Goal: Navigation & Orientation: Find specific page/section

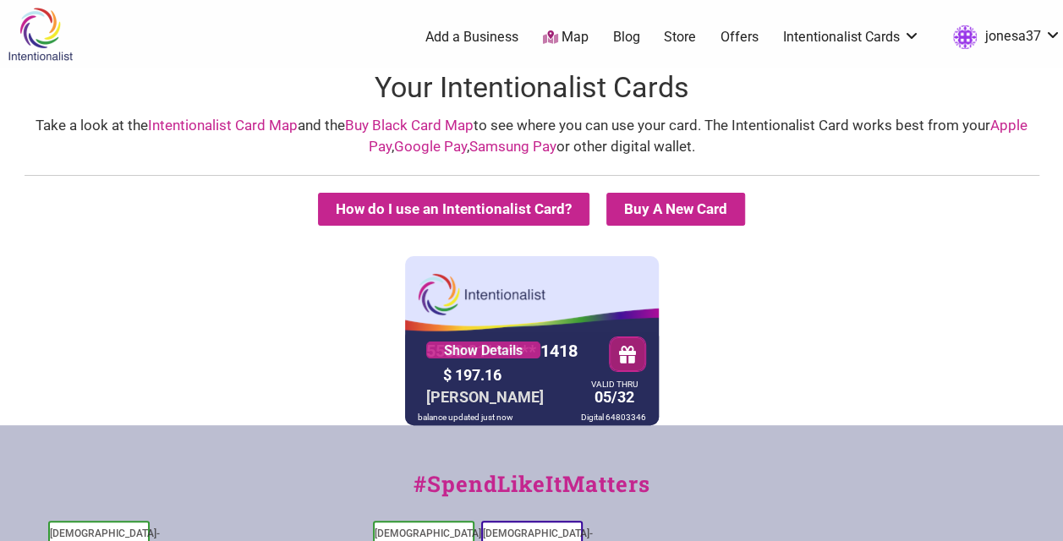
click at [548, 39] on icon at bounding box center [550, 37] width 15 height 14
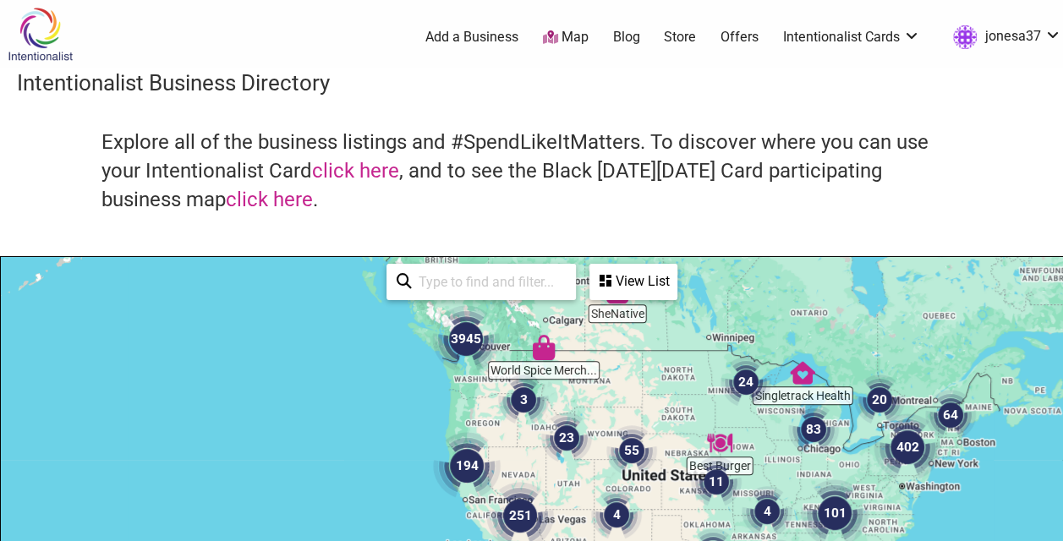
drag, startPoint x: 473, startPoint y: 472, endPoint x: 480, endPoint y: 336, distance: 135.4
click at [480, 336] on img "3945" at bounding box center [466, 339] width 68 height 68
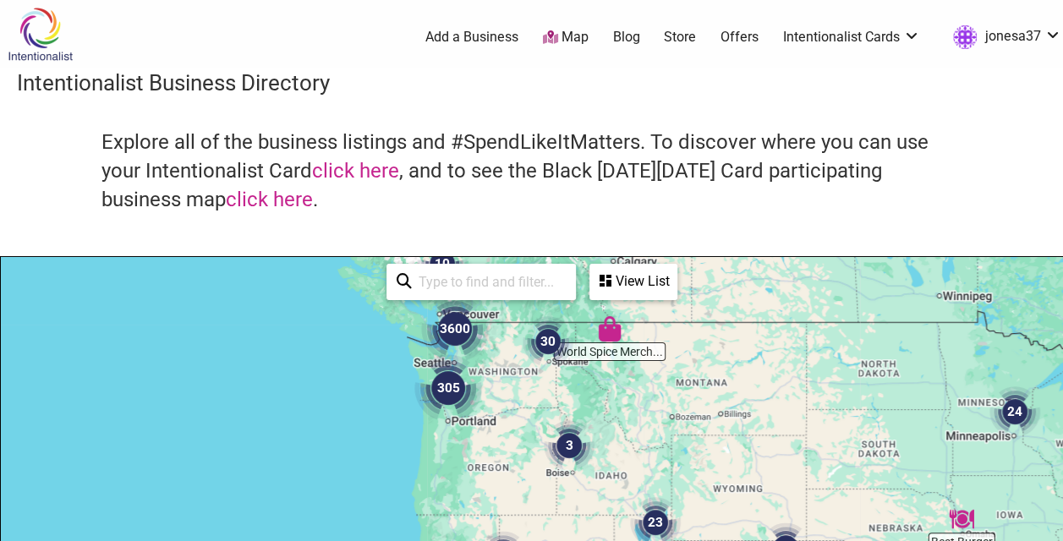
click at [477, 375] on img "305" at bounding box center [448, 388] width 68 height 68
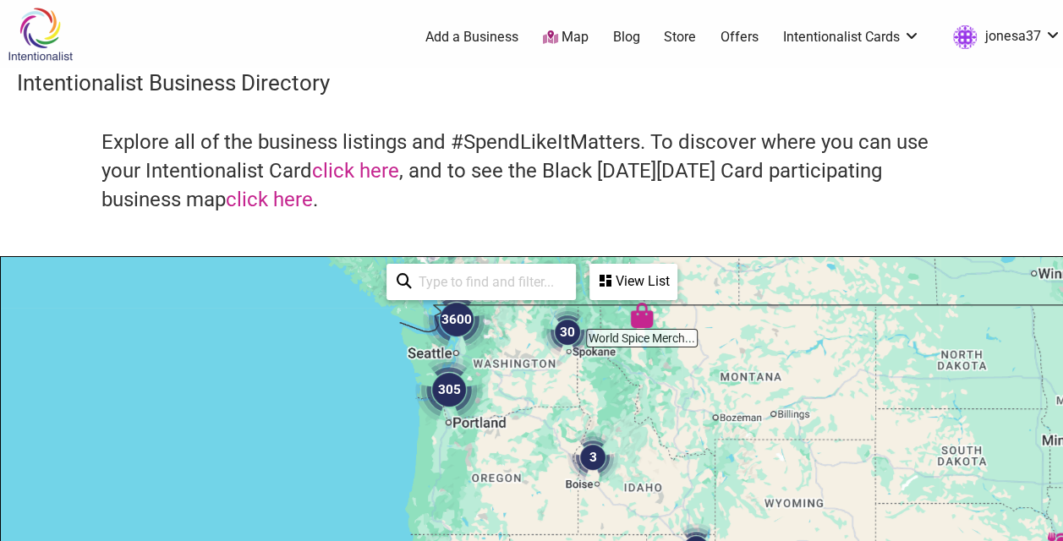
click at [477, 375] on img "305" at bounding box center [449, 390] width 68 height 68
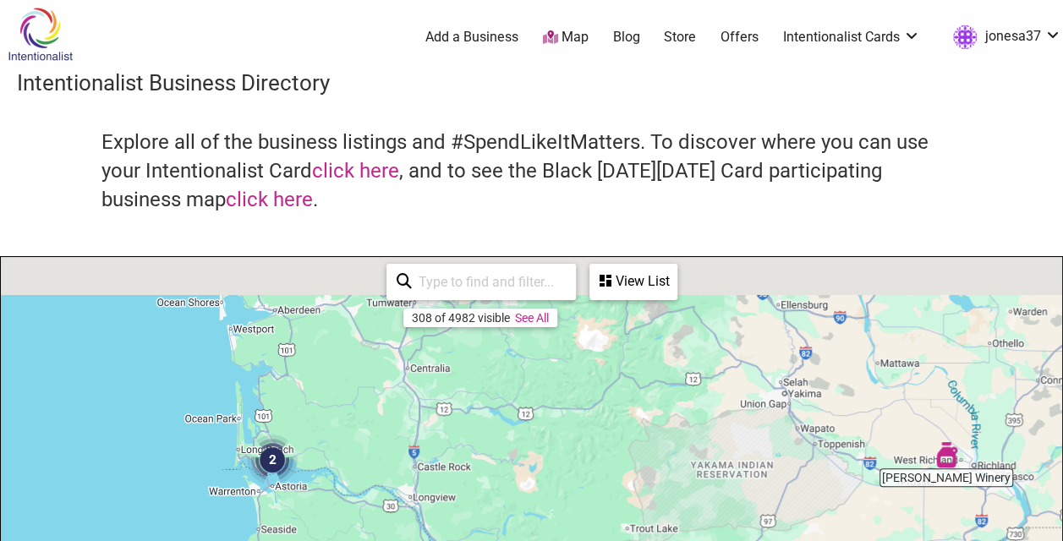
drag, startPoint x: 519, startPoint y: 328, endPoint x: 513, endPoint y: 495, distance: 167.5
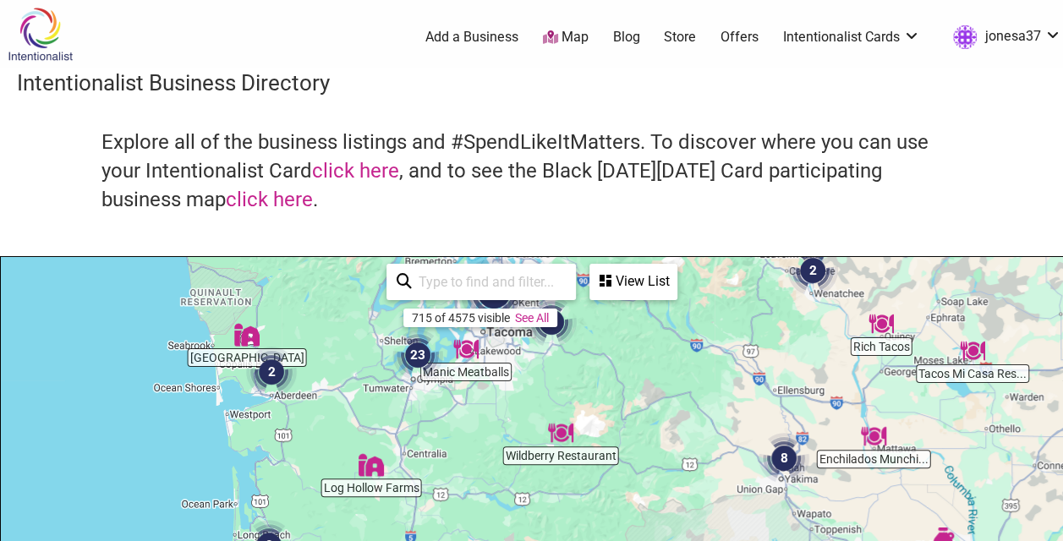
drag, startPoint x: 511, startPoint y: 390, endPoint x: 515, endPoint y: 514, distance: 124.3
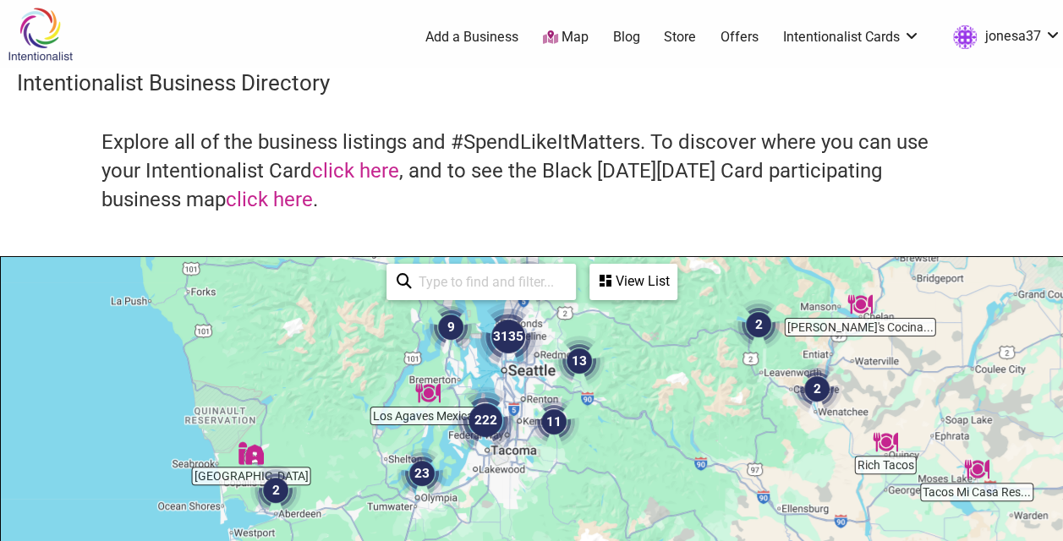
drag, startPoint x: 546, startPoint y: 406, endPoint x: 549, endPoint y: 473, distance: 66.8
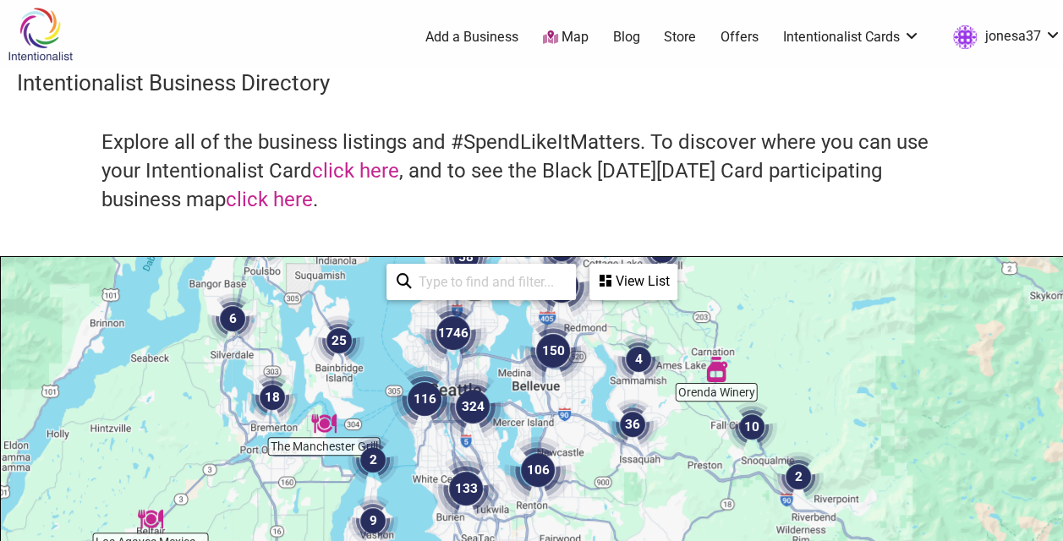
click at [484, 391] on img "324" at bounding box center [473, 407] width 68 height 68
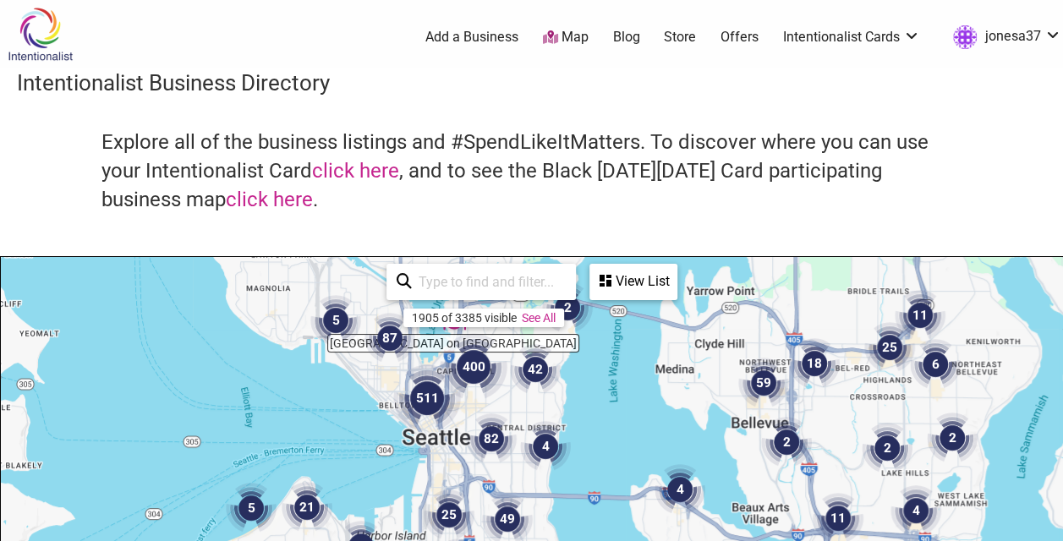
drag, startPoint x: 492, startPoint y: 367, endPoint x: 492, endPoint y: 477, distance: 109.9
click at [492, 464] on img "82" at bounding box center [491, 438] width 51 height 51
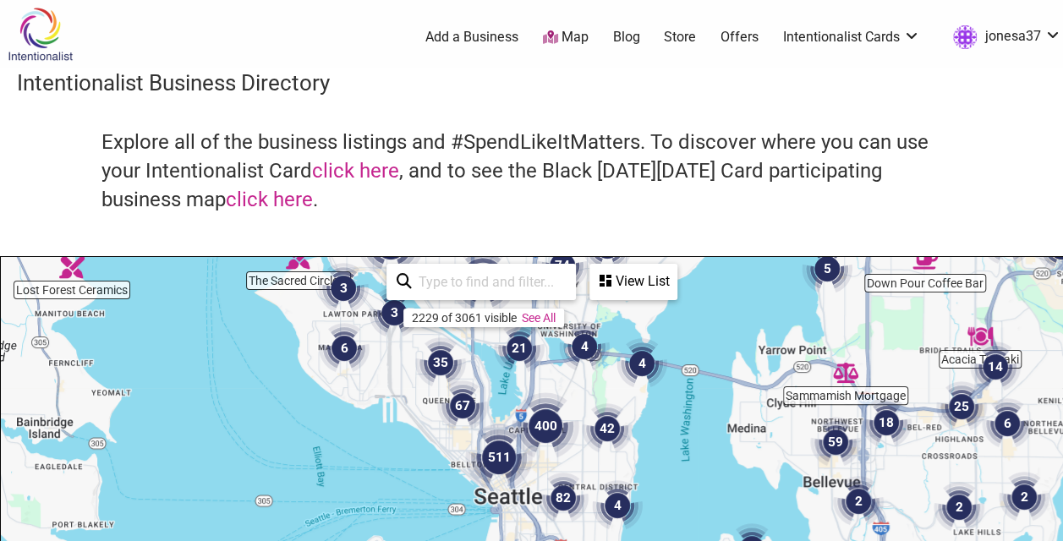
drag, startPoint x: 419, startPoint y: 365, endPoint x: 488, endPoint y: 370, distance: 68.7
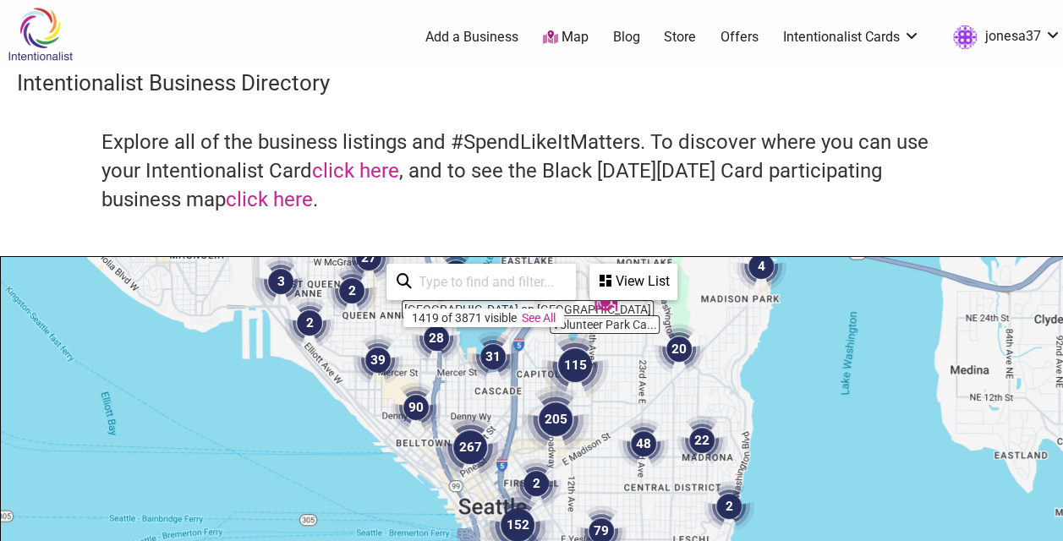
drag, startPoint x: 505, startPoint y: 468, endPoint x: 408, endPoint y: 461, distance: 96.6
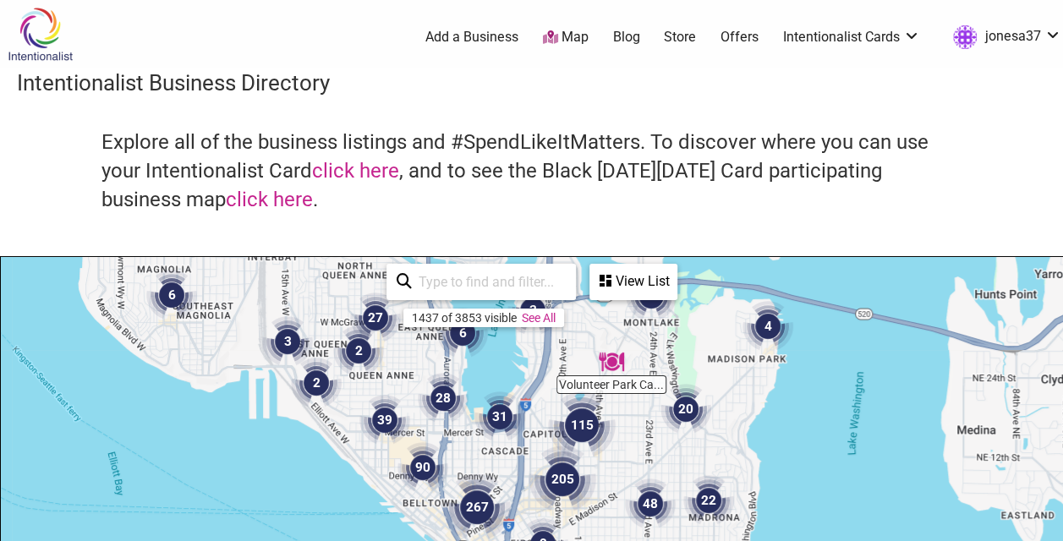
drag, startPoint x: 485, startPoint y: 405, endPoint x: 492, endPoint y: 470, distance: 65.4
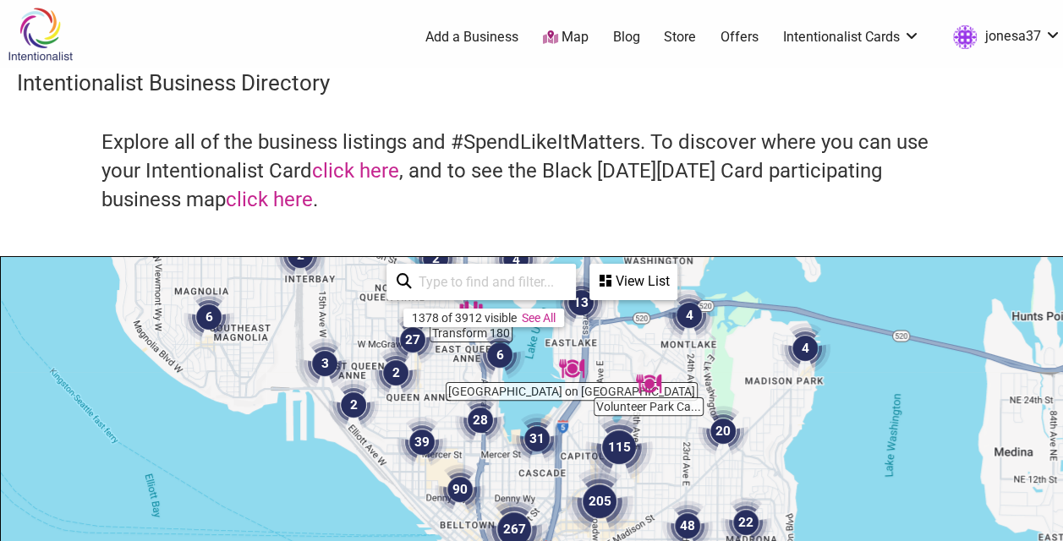
drag, startPoint x: 470, startPoint y: 447, endPoint x: 516, endPoint y: 470, distance: 51.0
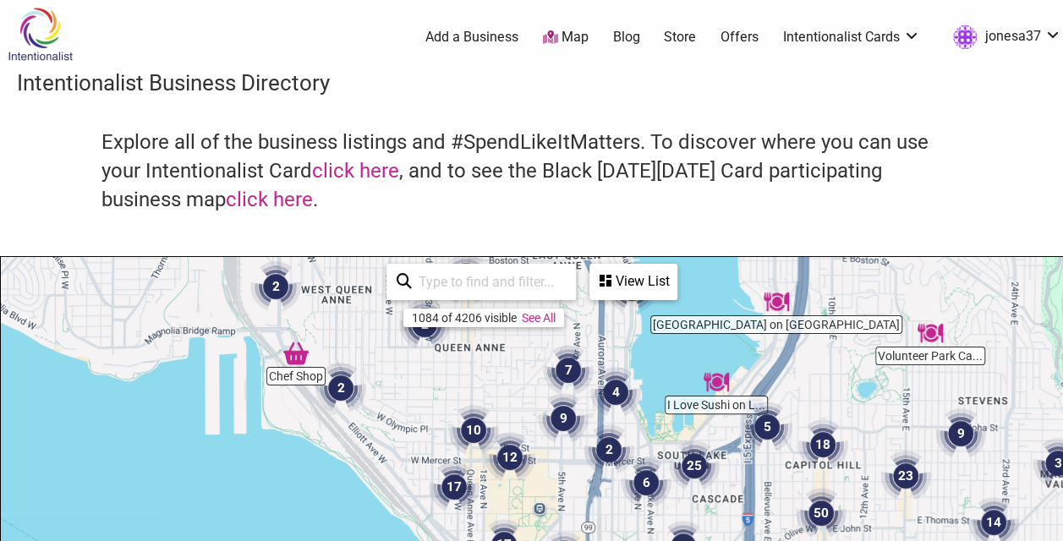
click at [499, 276] on input "search" at bounding box center [489, 281] width 154 height 33
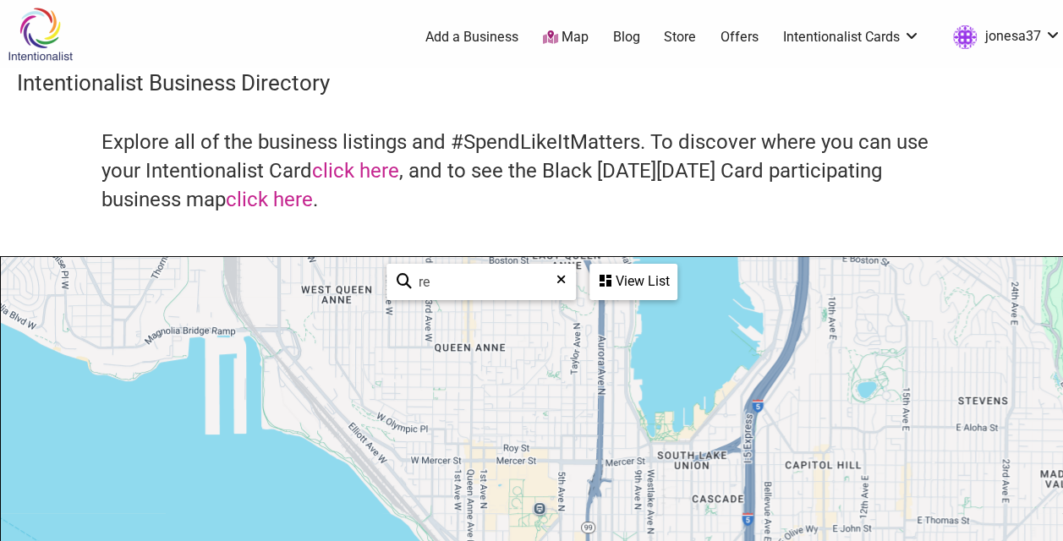
type input "r"
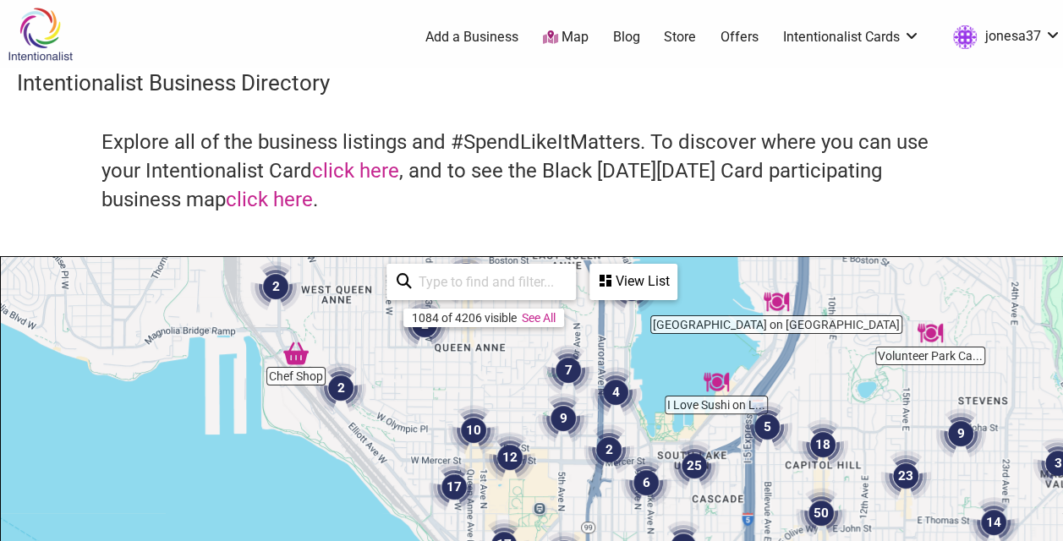
click at [526, 282] on input "search" at bounding box center [489, 281] width 154 height 33
click at [515, 279] on input "search" at bounding box center [489, 281] width 154 height 33
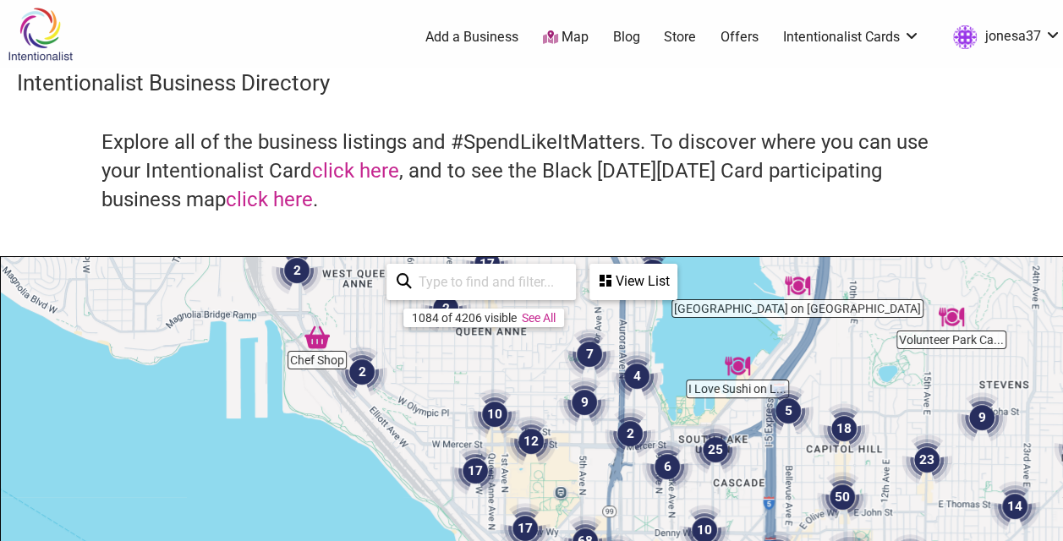
drag, startPoint x: 487, startPoint y: 385, endPoint x: 508, endPoint y: 372, distance: 24.6
click at [517, 389] on img "10" at bounding box center [494, 414] width 51 height 51
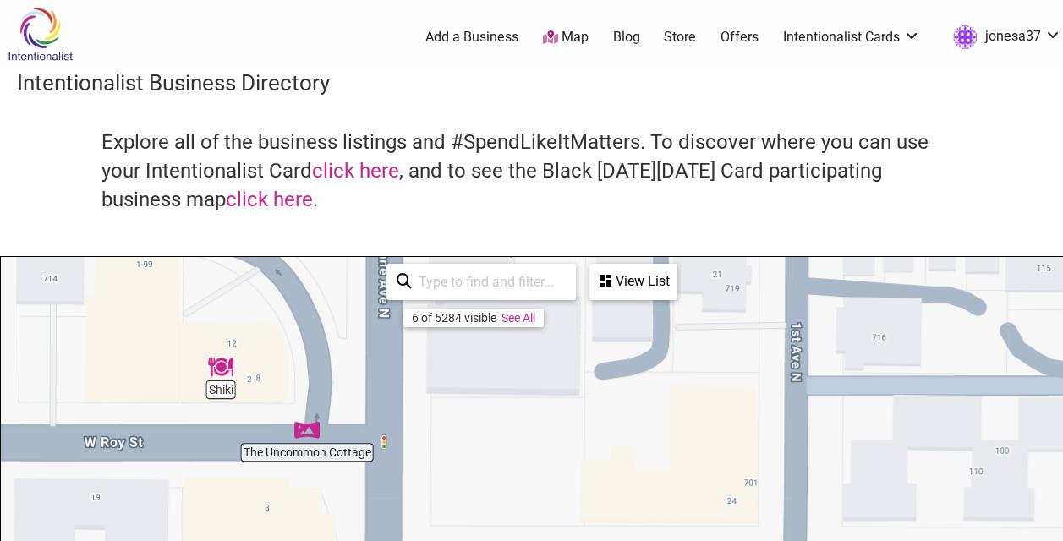
drag, startPoint x: 493, startPoint y: 406, endPoint x: 495, endPoint y: 459, distance: 53.3
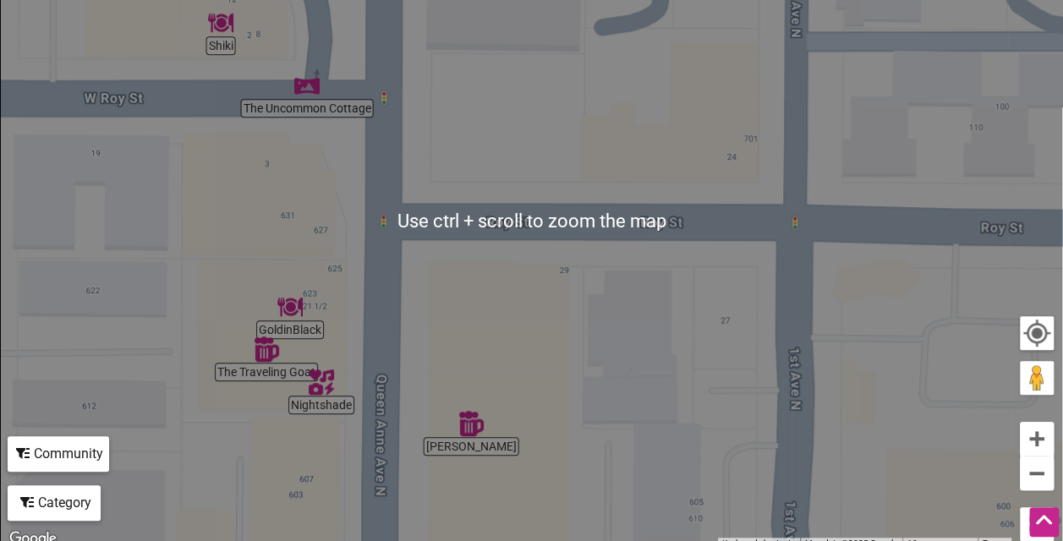
scroll to position [386, 0]
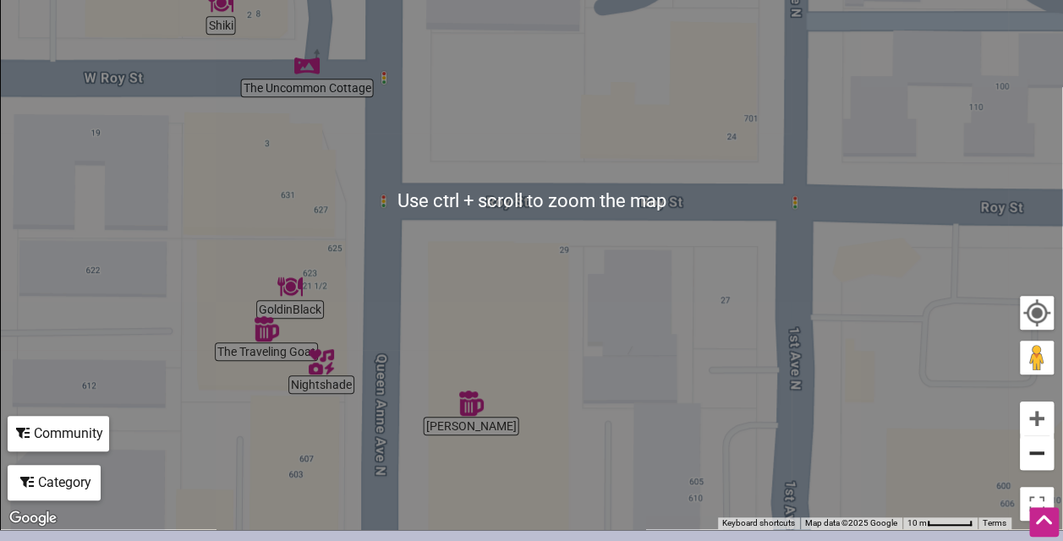
click at [1042, 450] on button "Zoom out" at bounding box center [1037, 453] width 34 height 34
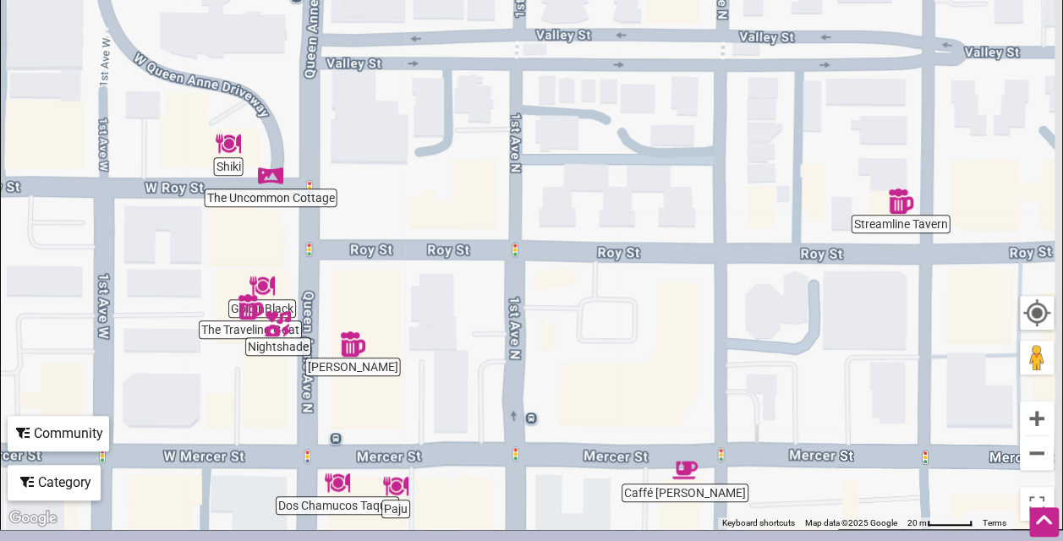
drag, startPoint x: 588, startPoint y: 267, endPoint x: 439, endPoint y: 318, distance: 158.0
click at [439, 318] on div "To navigate, press the arrow keys." at bounding box center [531, 200] width 1061 height 658
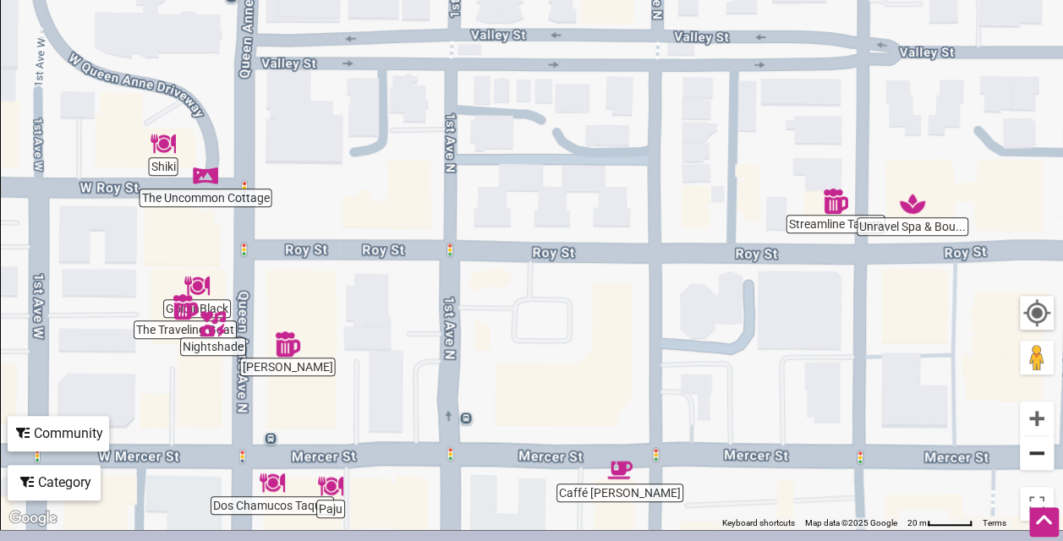
click at [1043, 452] on button "Zoom out" at bounding box center [1037, 453] width 34 height 34
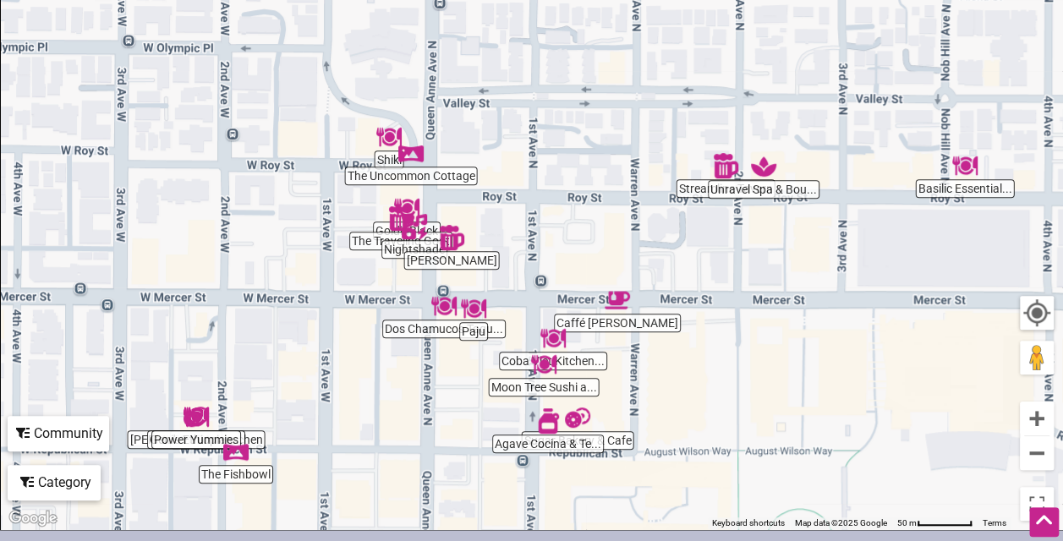
drag, startPoint x: 807, startPoint y: 394, endPoint x: 850, endPoint y: 364, distance: 52.8
click at [850, 364] on div "To navigate, press the arrow keys." at bounding box center [531, 200] width 1061 height 658
click at [1035, 421] on button "Zoom in" at bounding box center [1037, 419] width 34 height 34
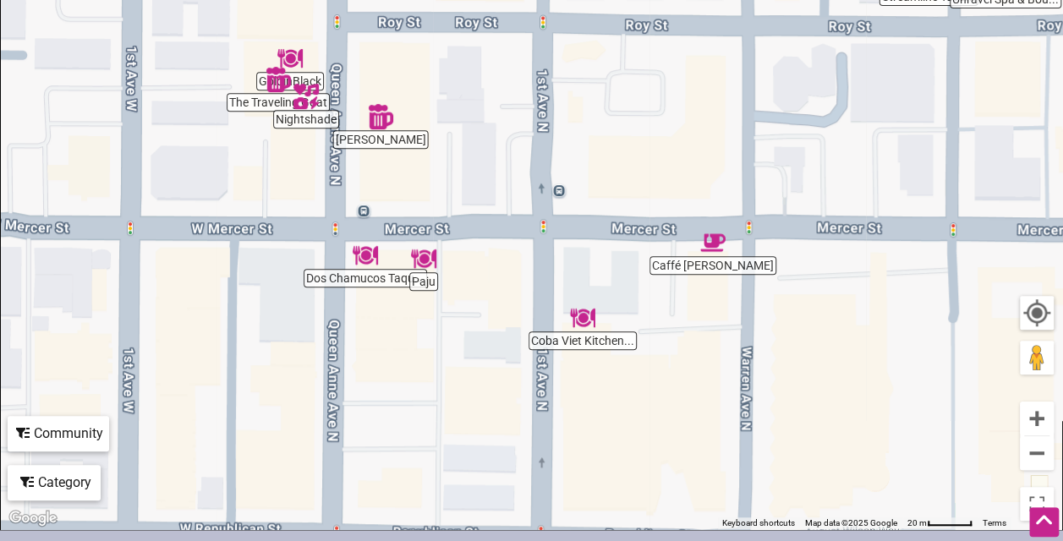
drag, startPoint x: 503, startPoint y: 402, endPoint x: 516, endPoint y: 213, distance: 189.8
click at [516, 213] on div "To navigate, press the arrow keys." at bounding box center [531, 200] width 1061 height 658
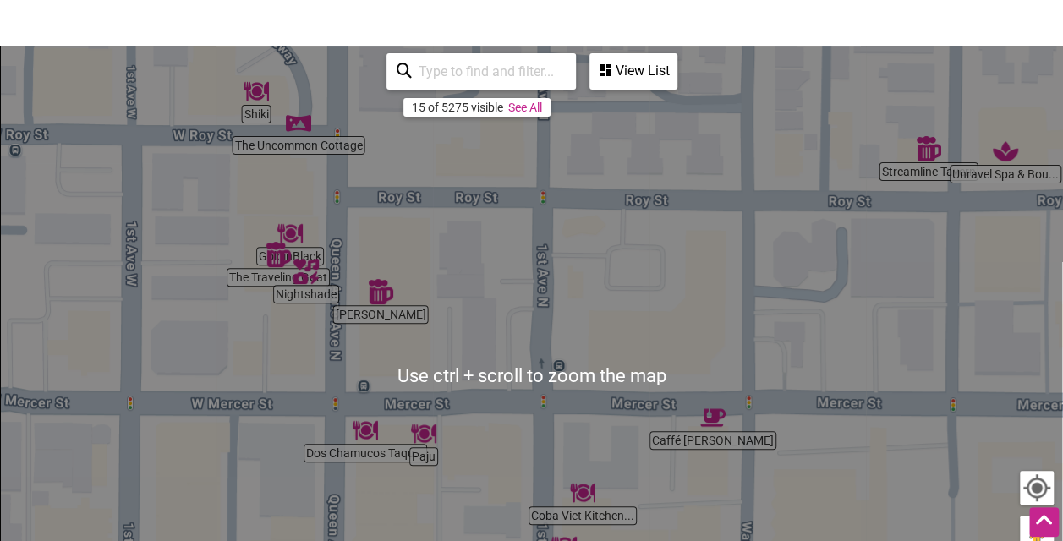
scroll to position [196, 0]
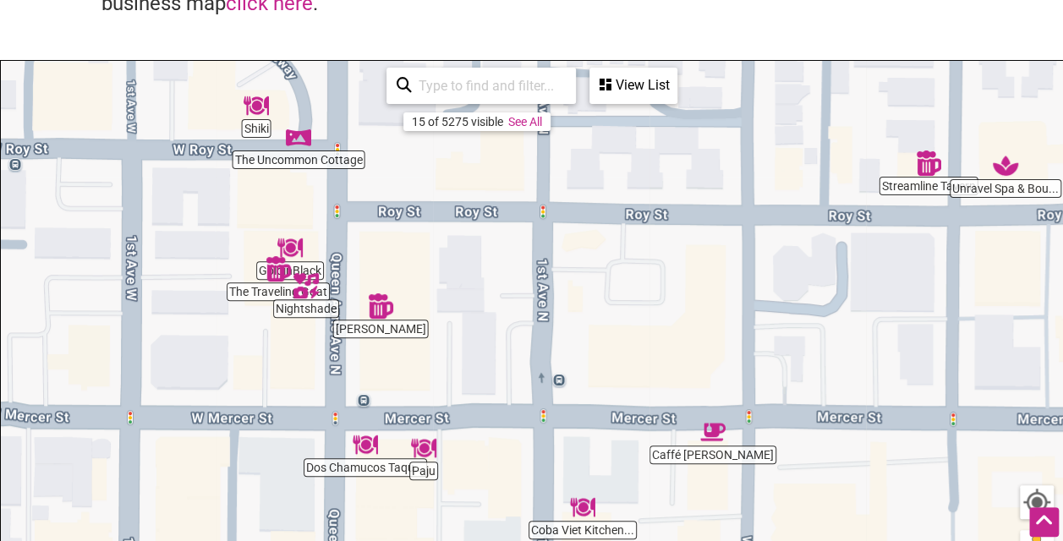
click at [627, 86] on div "View List" at bounding box center [633, 85] width 85 height 32
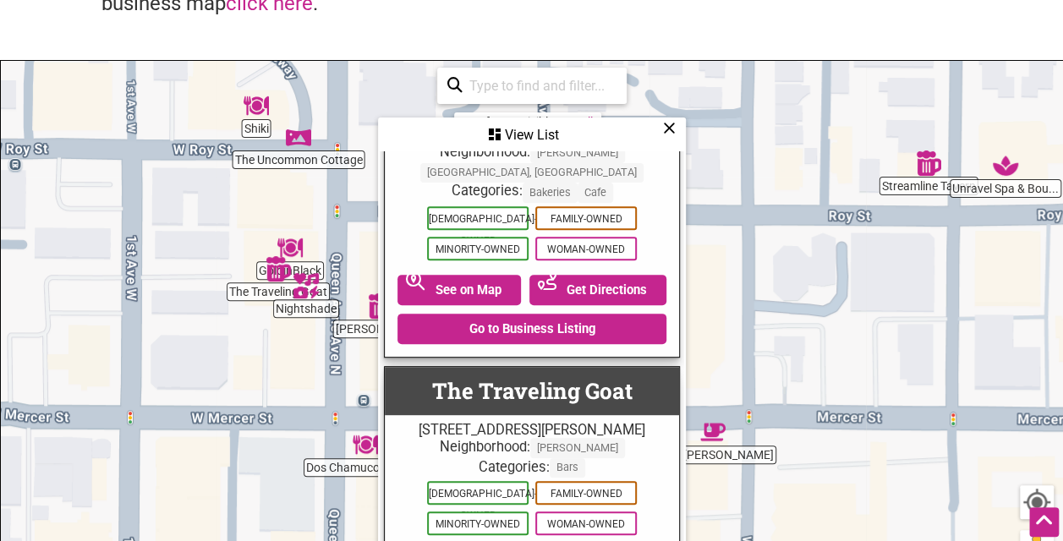
scroll to position [3068, 0]
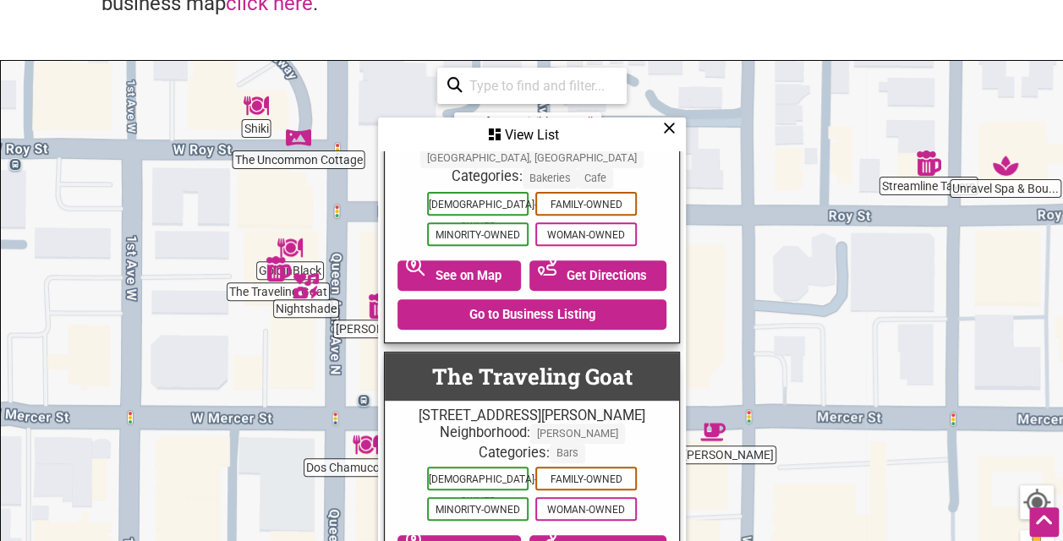
click at [790, 220] on div "To navigate, press the arrow keys." at bounding box center [531, 390] width 1061 height 658
click at [528, 134] on div "View List" at bounding box center [532, 135] width 304 height 32
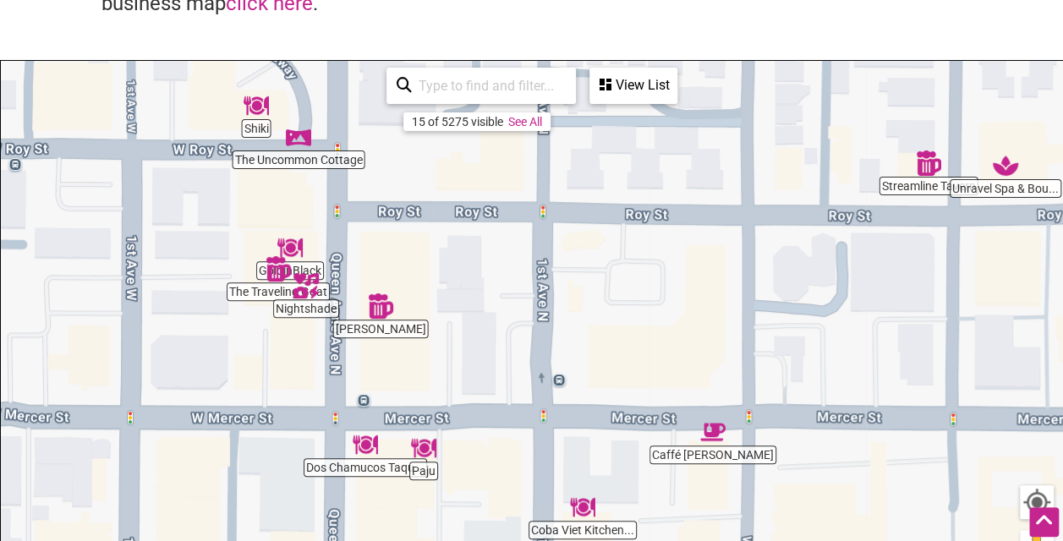
click at [513, 90] on input "search" at bounding box center [489, 85] width 154 height 33
click at [397, 85] on icon at bounding box center [404, 89] width 15 height 25
click at [401, 83] on icon at bounding box center [404, 89] width 15 height 25
click at [531, 123] on link "See All" at bounding box center [525, 122] width 34 height 14
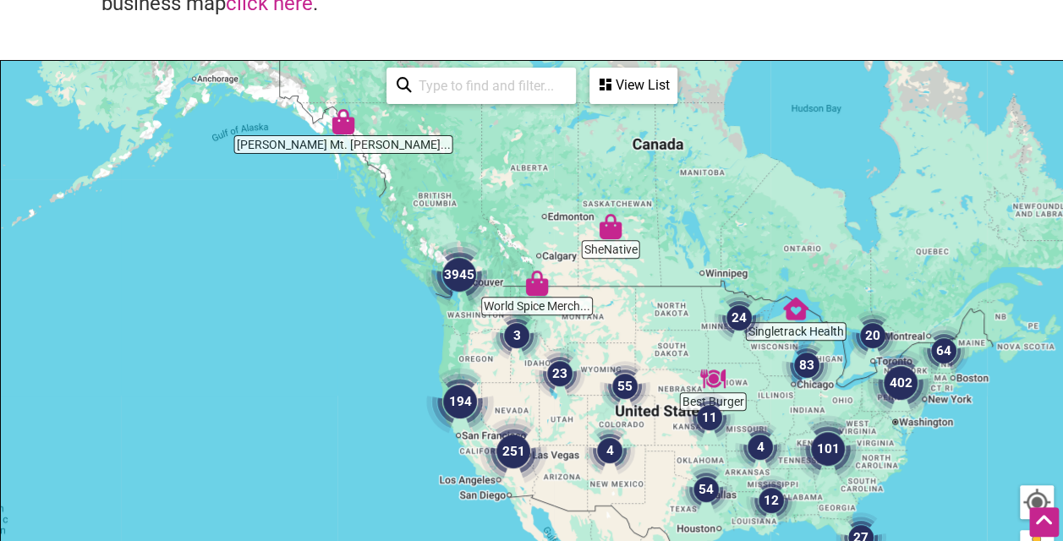
click at [451, 90] on input "search" at bounding box center [489, 85] width 154 height 33
click at [477, 78] on input "search" at bounding box center [489, 85] width 154 height 33
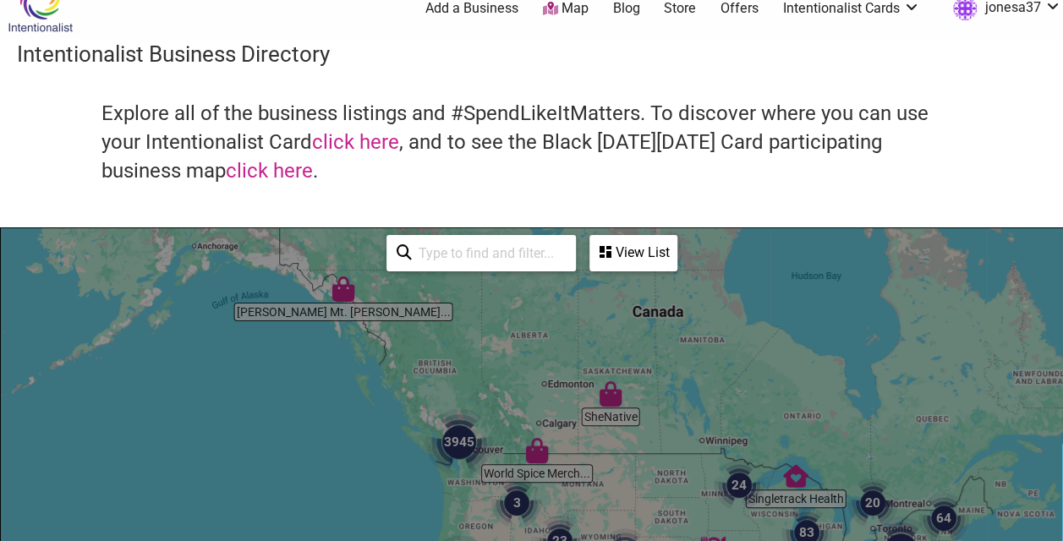
scroll to position [0, 0]
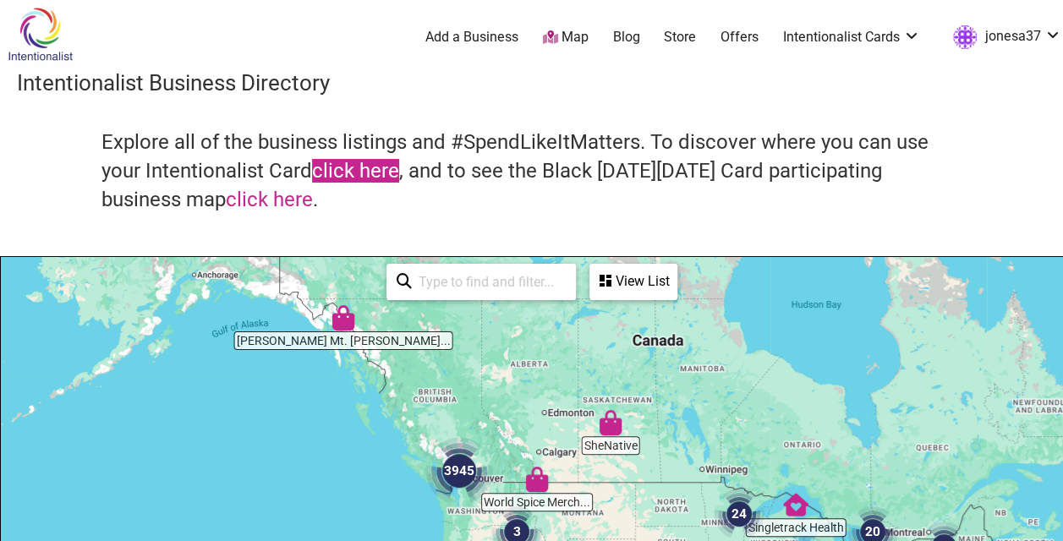
click at [351, 165] on link "click here" at bounding box center [355, 171] width 87 height 24
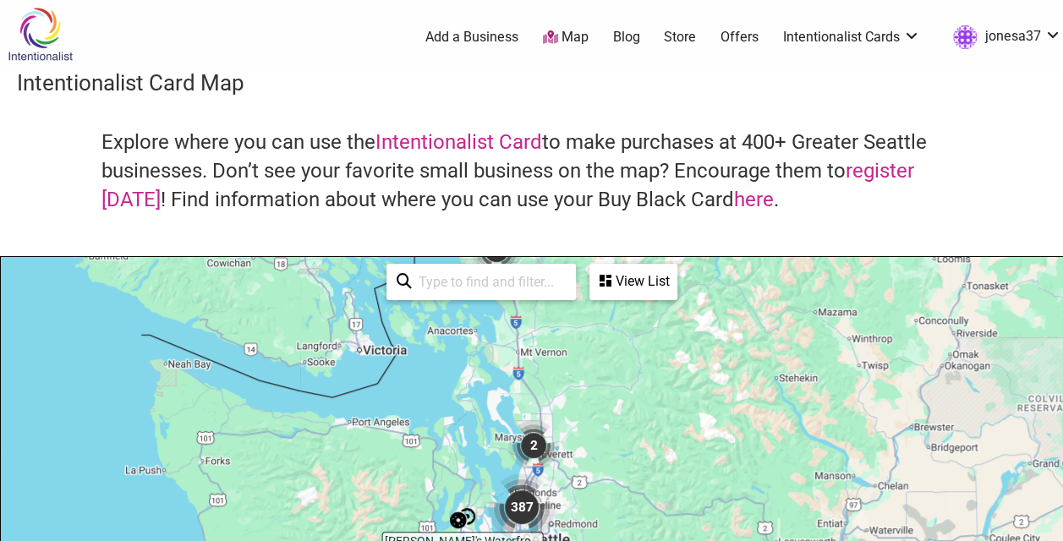
drag, startPoint x: 517, startPoint y: 460, endPoint x: 500, endPoint y: 282, distance: 178.3
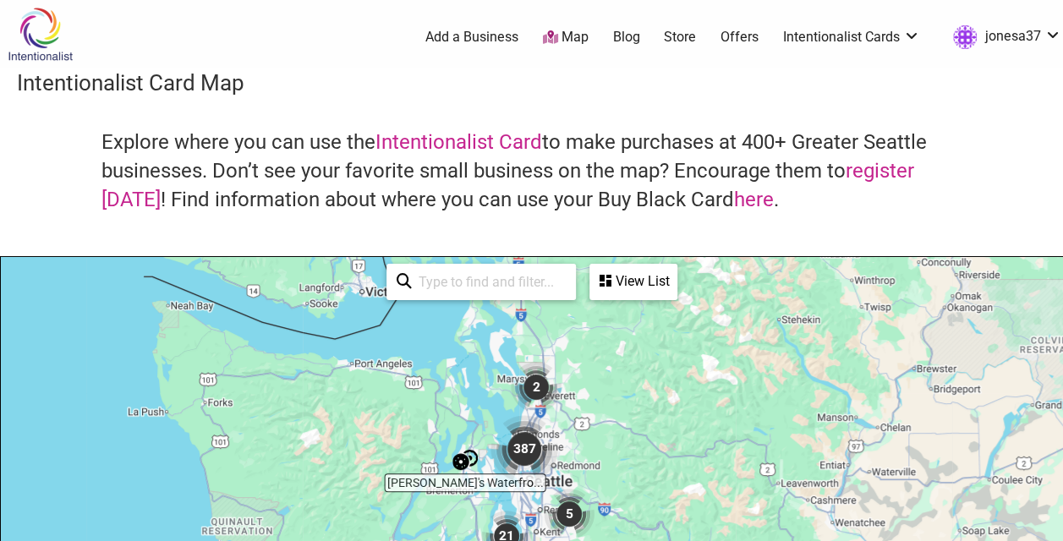
drag, startPoint x: 654, startPoint y: 503, endPoint x: 659, endPoint y: 418, distance: 84.6
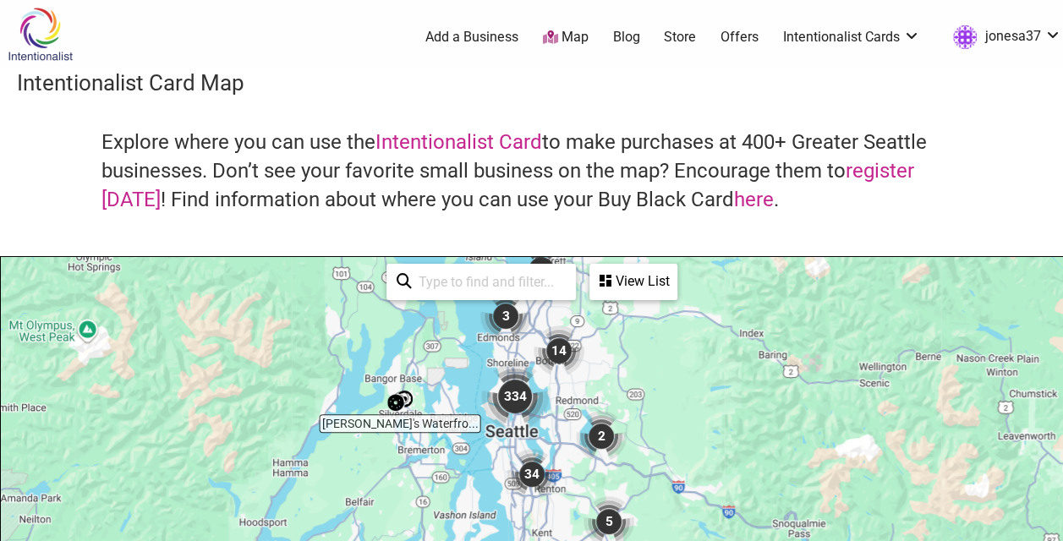
click at [546, 399] on img "334" at bounding box center [515, 397] width 68 height 68
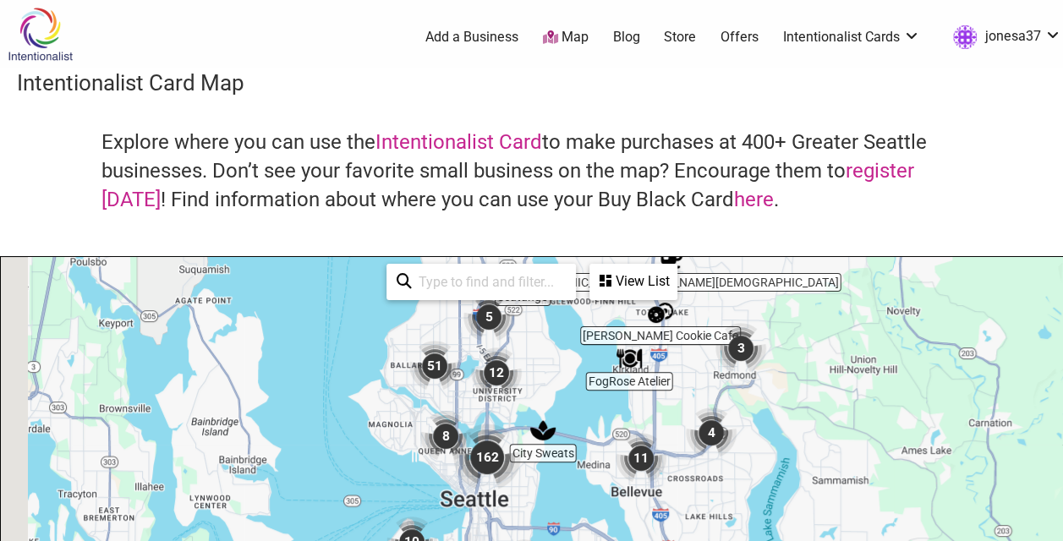
drag, startPoint x: 507, startPoint y: 446, endPoint x: 586, endPoint y: 362, distance: 115.5
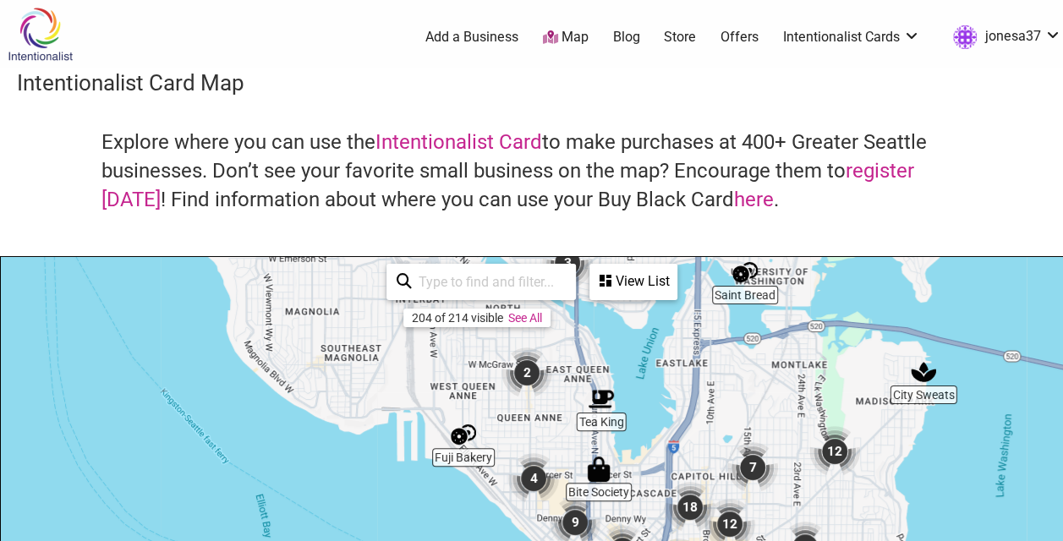
drag, startPoint x: 480, startPoint y: 385, endPoint x: 489, endPoint y: 418, distance: 34.9
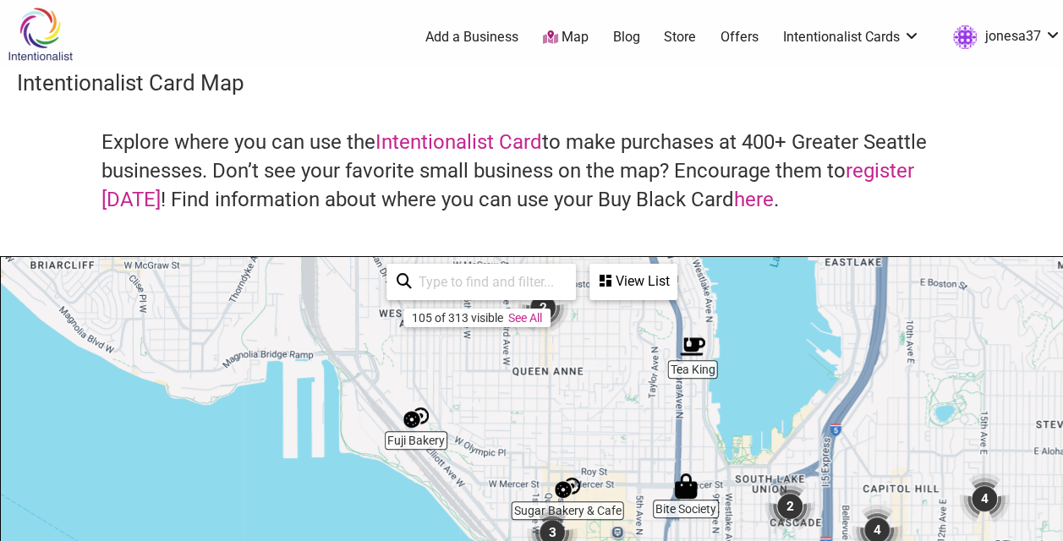
drag, startPoint x: 524, startPoint y: 424, endPoint x: 487, endPoint y: 293, distance: 137.0
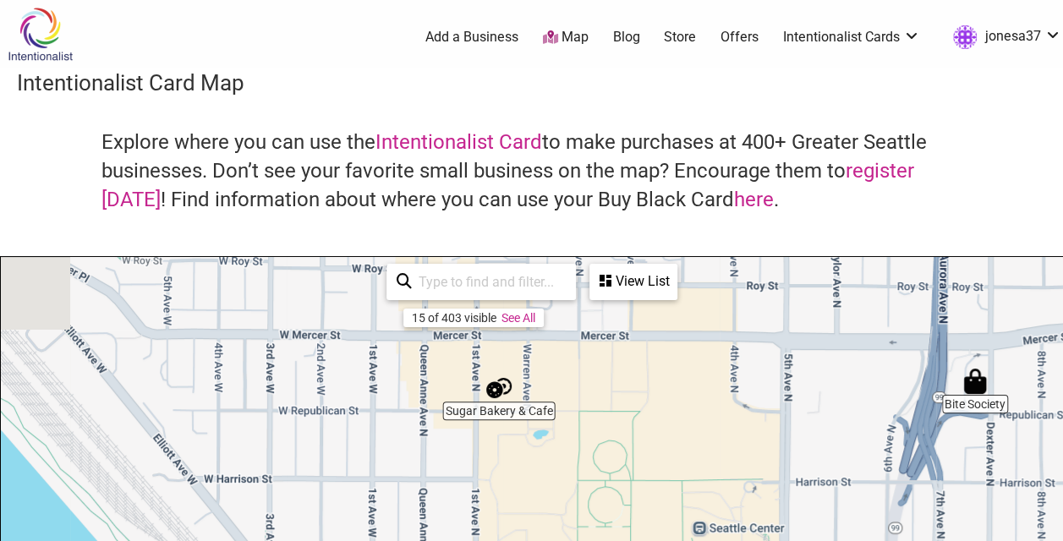
drag, startPoint x: 529, startPoint y: 397, endPoint x: 520, endPoint y: 501, distance: 104.4
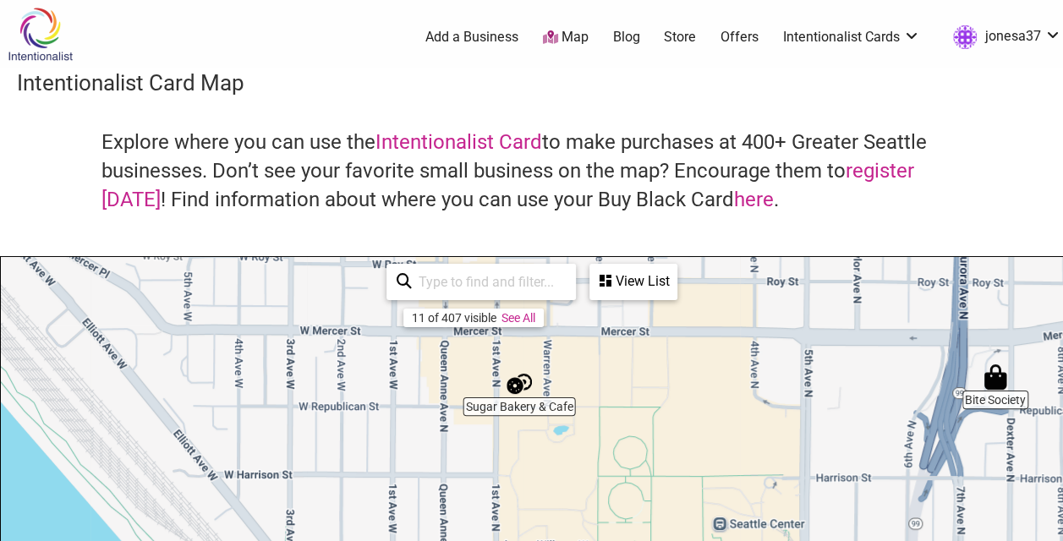
drag, startPoint x: 588, startPoint y: 431, endPoint x: 609, endPoint y: 409, distance: 29.9
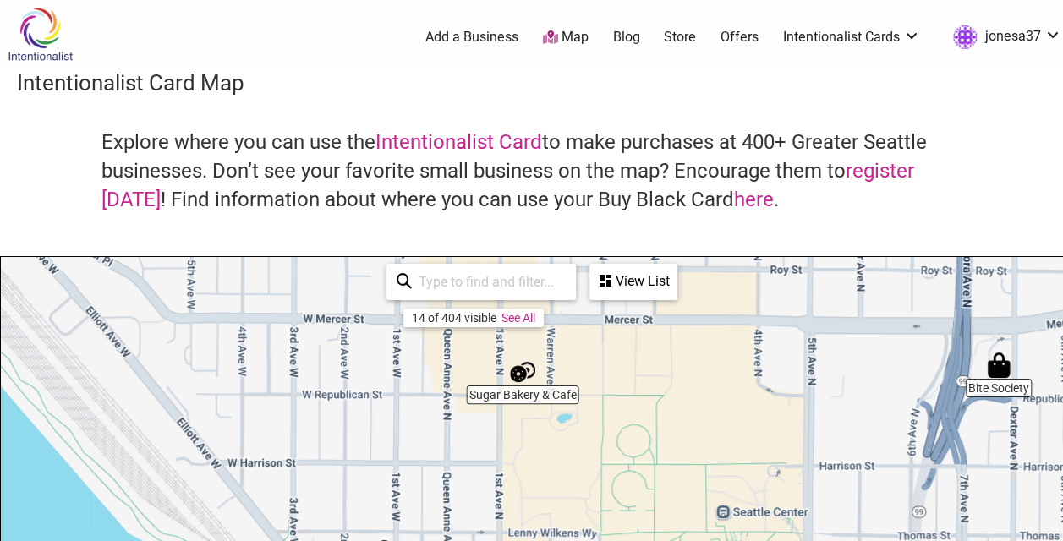
drag, startPoint x: 546, startPoint y: 473, endPoint x: 589, endPoint y: 347, distance: 133.9
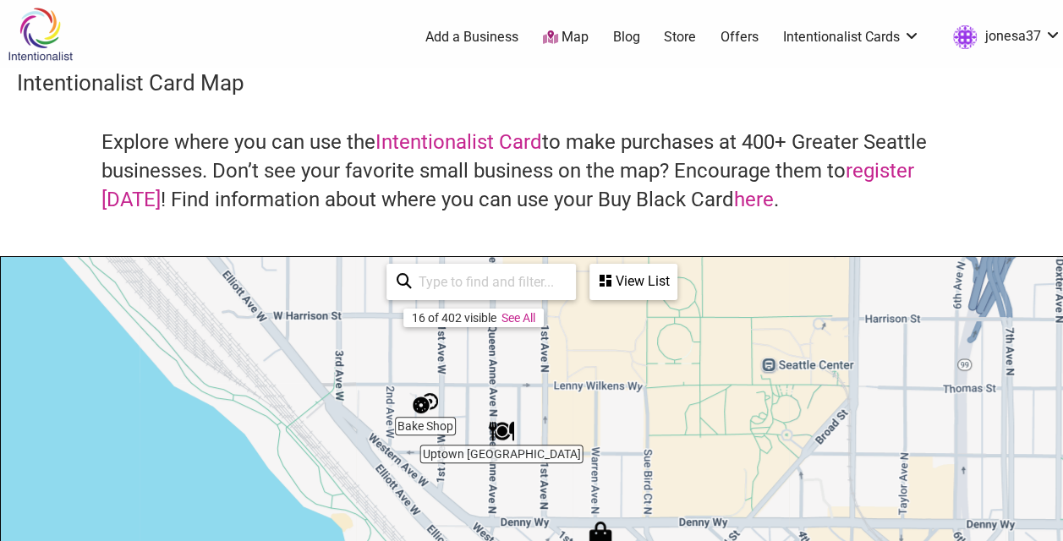
drag, startPoint x: 574, startPoint y: 410, endPoint x: 518, endPoint y: 484, distance: 93.0
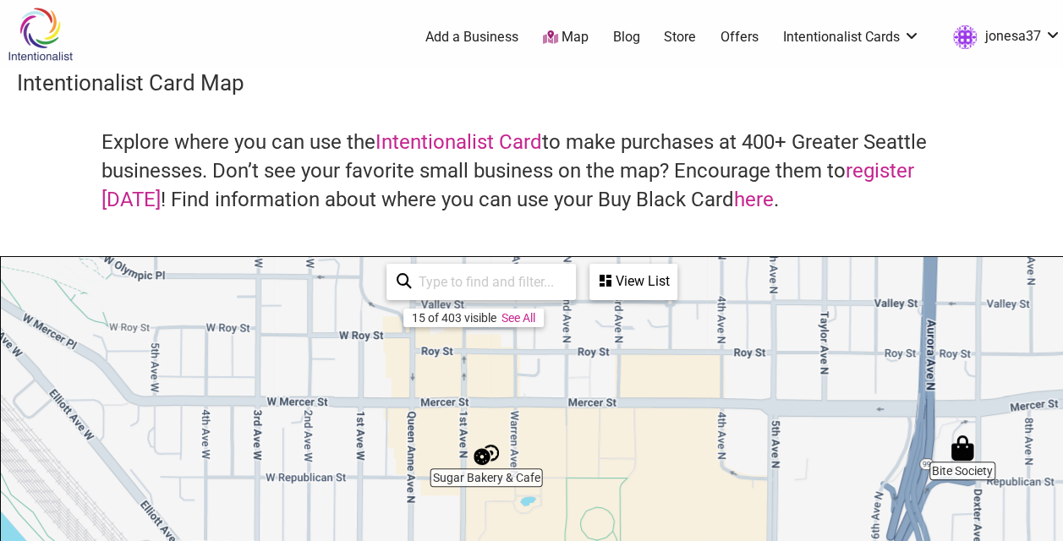
drag, startPoint x: 566, startPoint y: 404, endPoint x: 548, endPoint y: 533, distance: 130.7
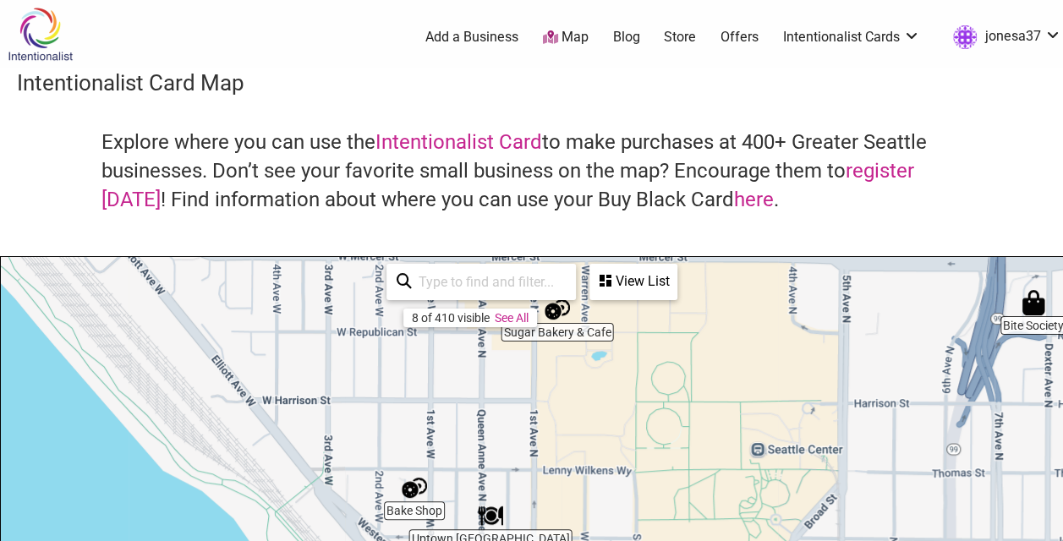
drag, startPoint x: 588, startPoint y: 467, endPoint x: 665, endPoint y: 311, distance: 173.5
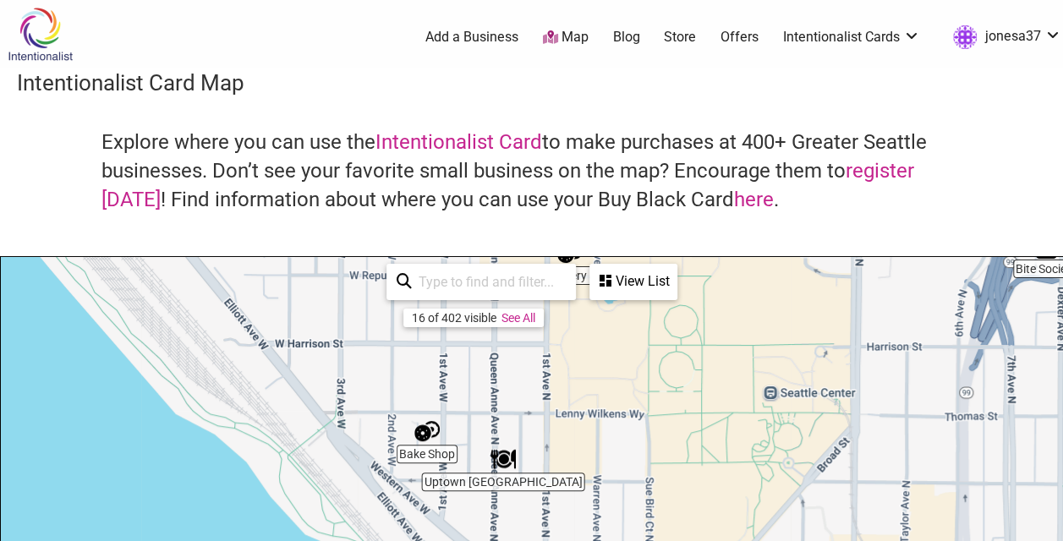
drag, startPoint x: 625, startPoint y: 423, endPoint x: 632, endPoint y: 389, distance: 34.7
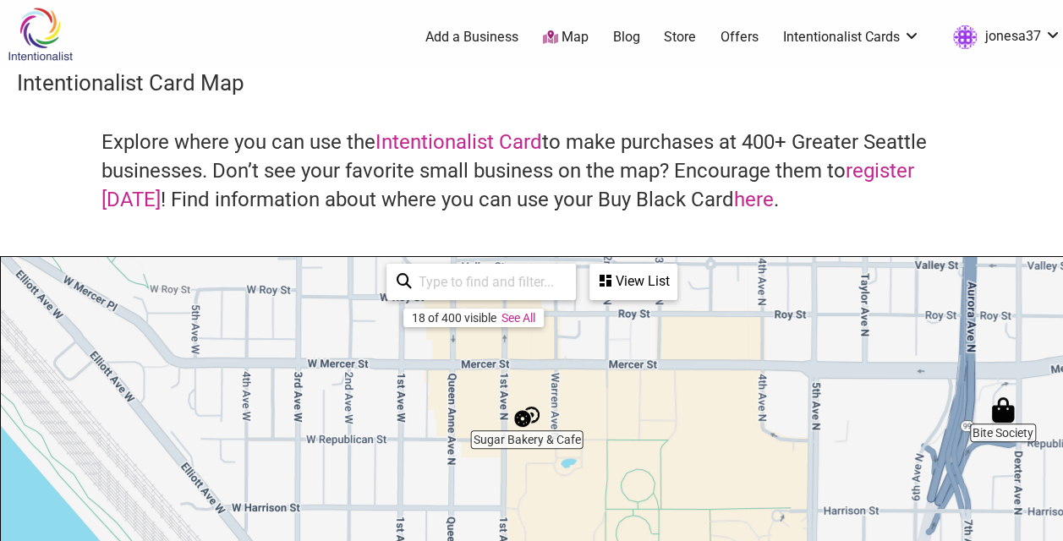
drag, startPoint x: 631, startPoint y: 391, endPoint x: 587, endPoint y: 560, distance: 174.7
click at [587, 540] on html "× Menu 0 Add a Business Map Blog Store Offers Intentionalist Cards Buy Black Ca…" at bounding box center [531, 270] width 1063 height 541
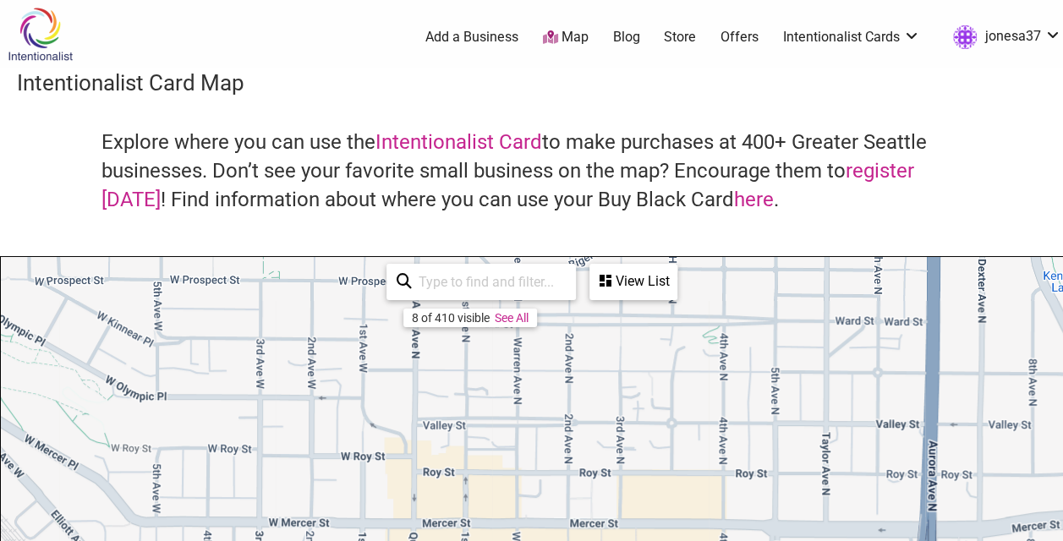
drag, startPoint x: 665, startPoint y: 395, endPoint x: 636, endPoint y: 516, distance: 124.3
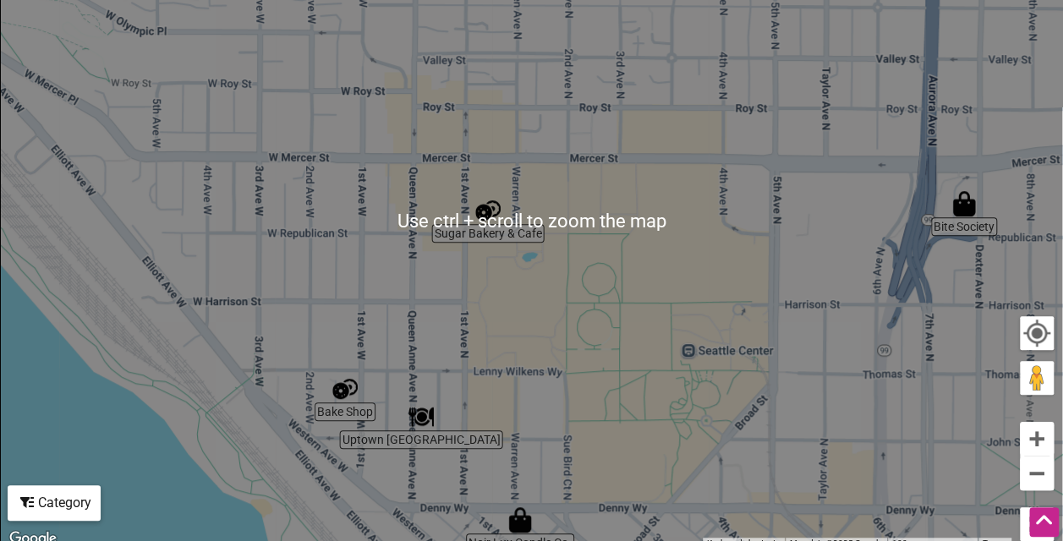
scroll to position [366, 0]
click at [1032, 485] on button "Zoom out" at bounding box center [1037, 473] width 34 height 34
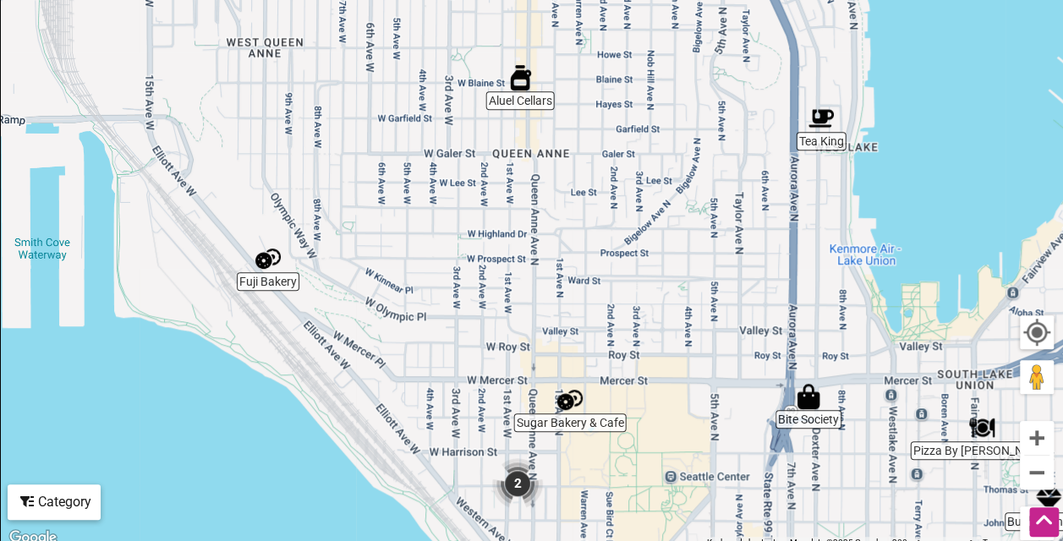
drag, startPoint x: 585, startPoint y: 398, endPoint x: 630, endPoint y: 539, distance: 148.1
click at [630, 539] on div "To navigate, press the arrow keys." at bounding box center [531, 220] width 1061 height 658
click at [263, 264] on img "Fuji Bakery" at bounding box center [267, 258] width 25 height 25
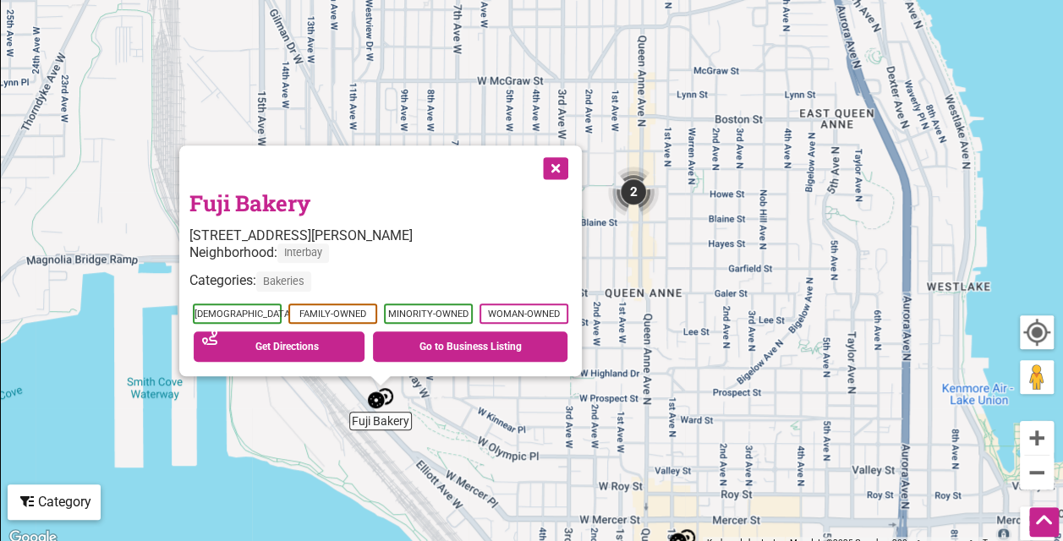
drag, startPoint x: 725, startPoint y: 323, endPoint x: 574, endPoint y: 516, distance: 245.1
click at [574, 516] on div "To navigate, press the arrow keys. Fuji Bakery 1030 Elliott Ave W, Seattle, WA …" at bounding box center [531, 220] width 1061 height 658
click at [562, 169] on button "Close" at bounding box center [554, 166] width 42 height 42
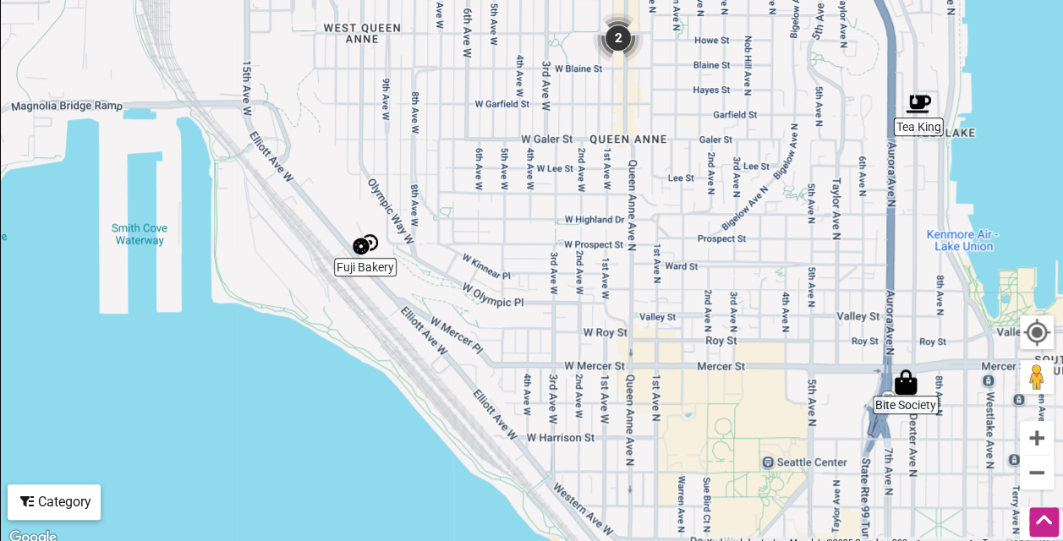
drag, startPoint x: 776, startPoint y: 410, endPoint x: 753, endPoint y: 213, distance: 198.3
click at [754, 213] on div "To navigate, press the arrow keys." at bounding box center [531, 220] width 1061 height 658
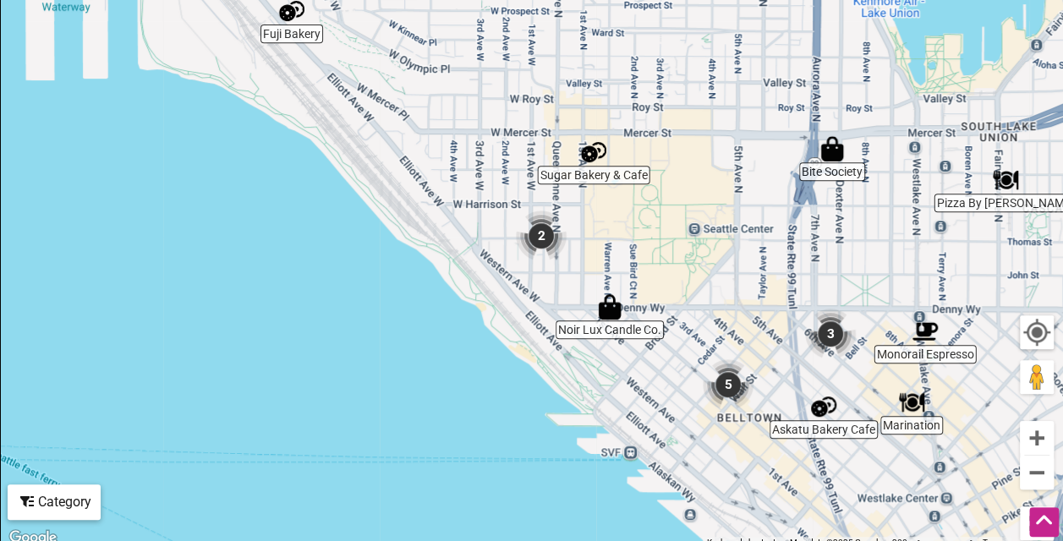
drag, startPoint x: 719, startPoint y: 334, endPoint x: 668, endPoint y: 201, distance: 142.4
click at [668, 201] on div "To navigate, press the arrow keys." at bounding box center [531, 220] width 1061 height 658
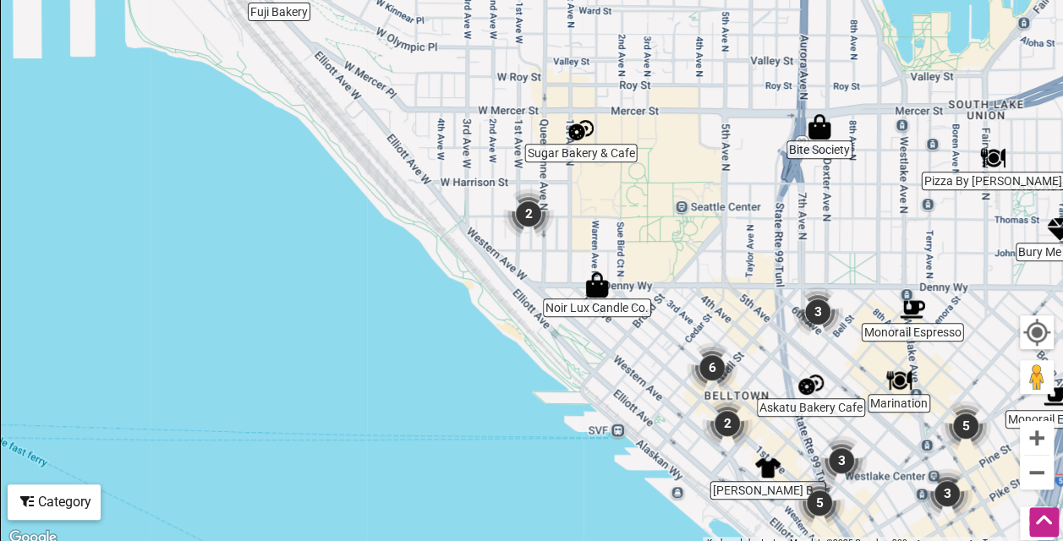
click at [708, 365] on img "6" at bounding box center [711, 367] width 51 height 51
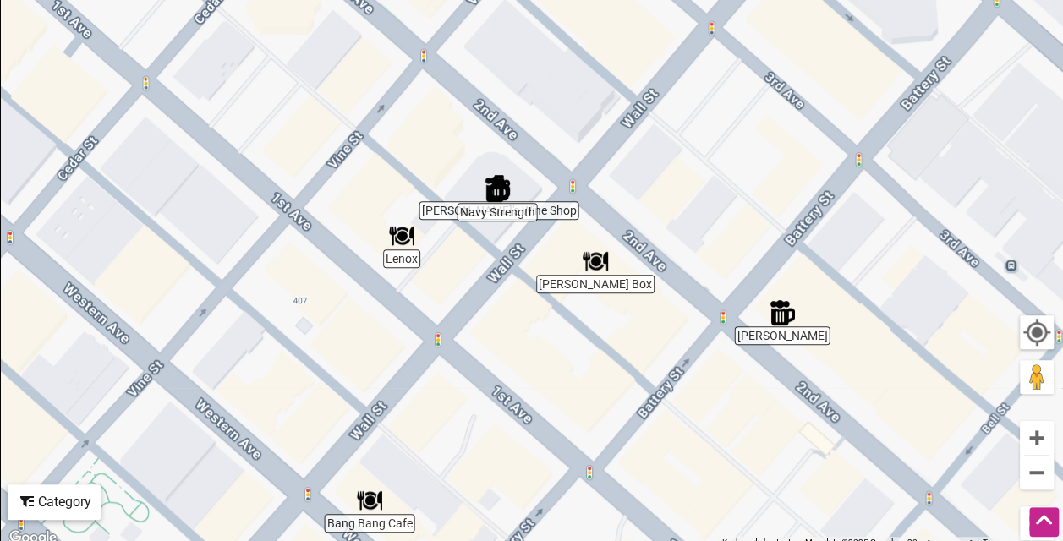
drag, startPoint x: 462, startPoint y: 193, endPoint x: 507, endPoint y: 340, distance: 154.0
click at [507, 340] on div "To navigate, press the arrow keys." at bounding box center [531, 220] width 1061 height 658
click at [595, 267] on img "Doner Box" at bounding box center [594, 261] width 25 height 25
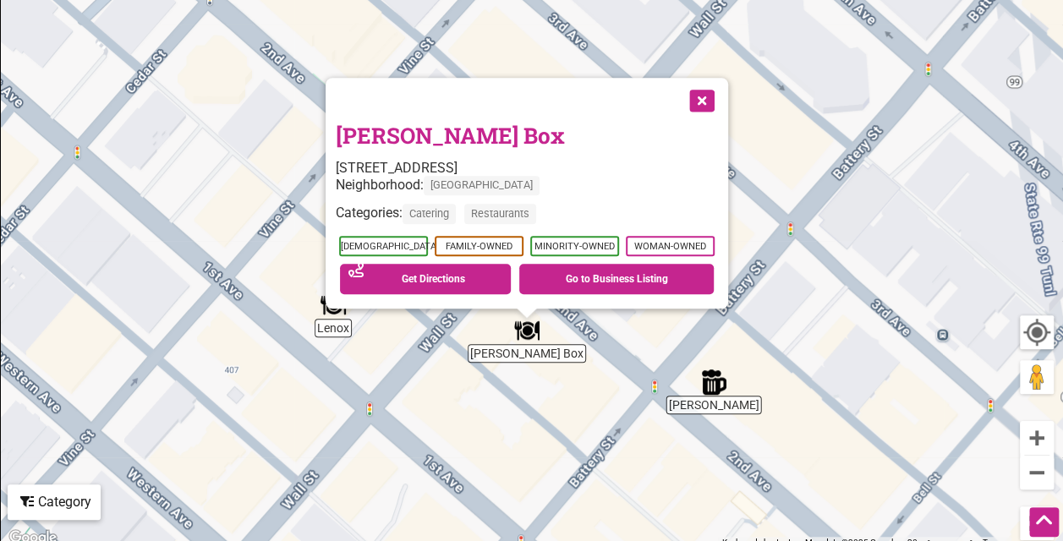
drag, startPoint x: 632, startPoint y: 303, endPoint x: 627, endPoint y: 429, distance: 126.9
click at [627, 429] on div "To navigate, press the arrow keys. Doner Box 2421 2nd Ave, Seattle, WA 98121 Ne…" at bounding box center [531, 220] width 1061 height 658
click at [588, 284] on link "Go to Business Listing" at bounding box center [616, 279] width 194 height 30
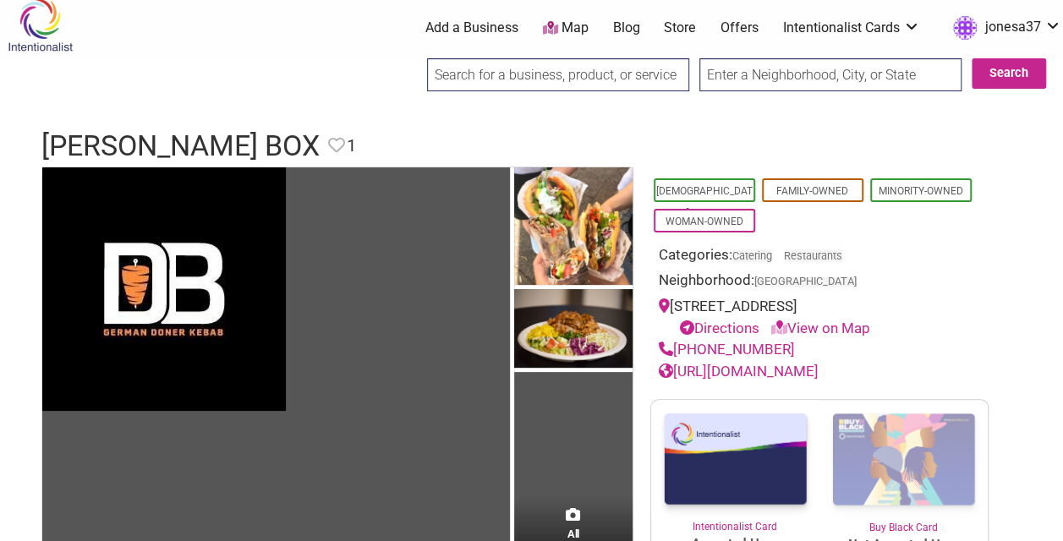
scroll to position [25, 0]
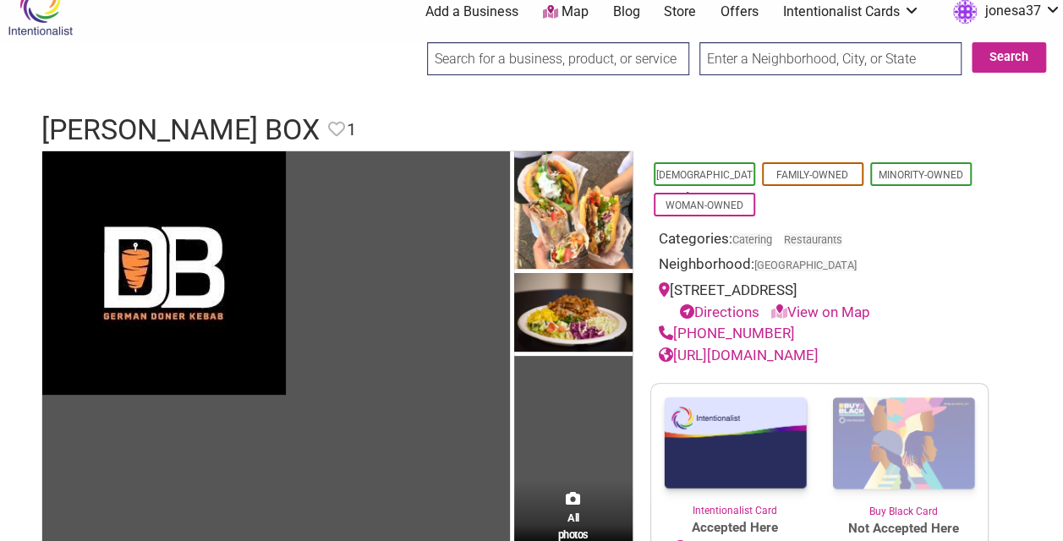
click at [791, 353] on link "[URL][DOMAIN_NAME]" at bounding box center [739, 355] width 160 height 17
